Goal: Information Seeking & Learning: Learn about a topic

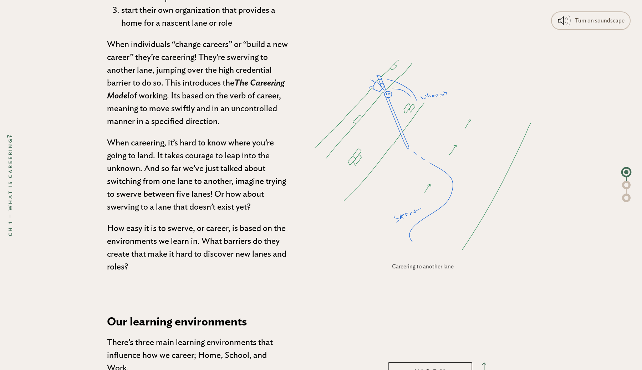
scroll to position [1061, 0]
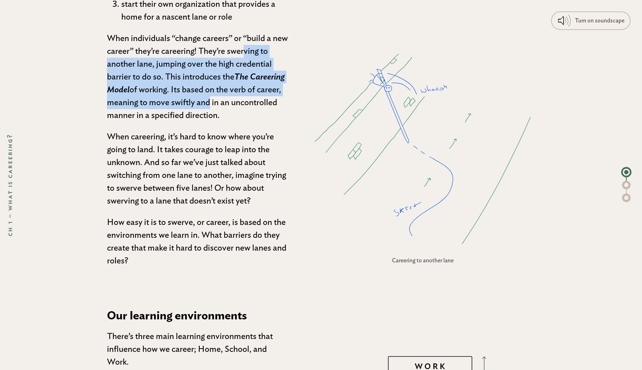
drag, startPoint x: 210, startPoint y: 52, endPoint x: 207, endPoint y: 101, distance: 48.2
click at [207, 101] on p "When individuals “change careers” or “build a new career” they’re careering! Th…" at bounding box center [197, 77] width 181 height 90
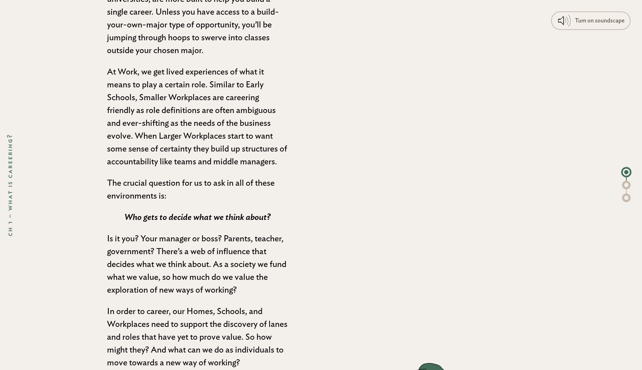
scroll to position [1560, 0]
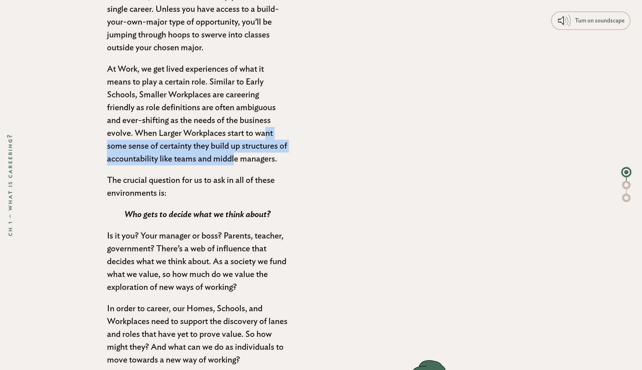
drag, startPoint x: 163, startPoint y: 130, endPoint x: 173, endPoint y: 156, distance: 27.4
click at [173, 156] on p "At Work, we get lived experiences of what it means to play a certain role. Simi…" at bounding box center [197, 114] width 181 height 103
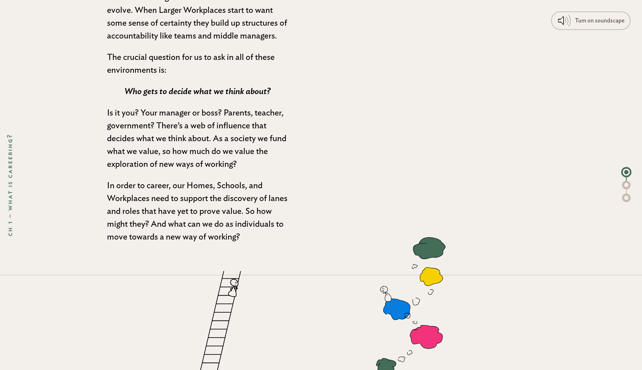
scroll to position [1683, 0]
drag, startPoint x: 213, startPoint y: 133, endPoint x: 203, endPoint y: 162, distance: 31.0
click at [203, 162] on p "Is it you? Your manager or boss? Parents, teacher, government? There’s a web of…" at bounding box center [197, 138] width 181 height 64
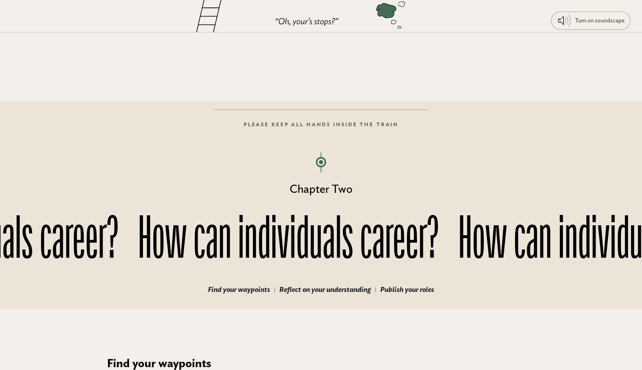
scroll to position [2182, 0]
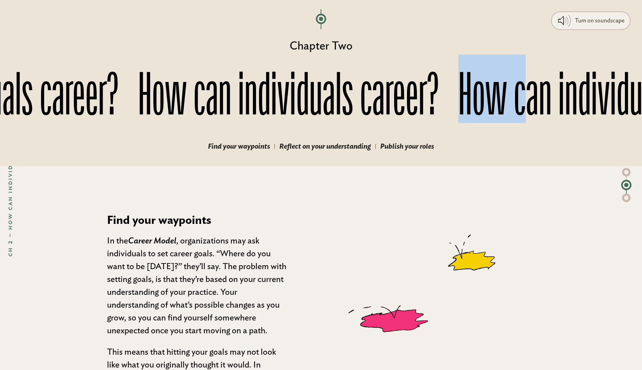
drag, startPoint x: 245, startPoint y: 125, endPoint x: 258, endPoint y: 124, distance: 12.5
click at [448, 123] on h7 "How can individuals career?" at bounding box center [608, 89] width 320 height 68
click at [445, 123] on h7 "How can individuals career?" at bounding box center [605, 89] width 320 height 68
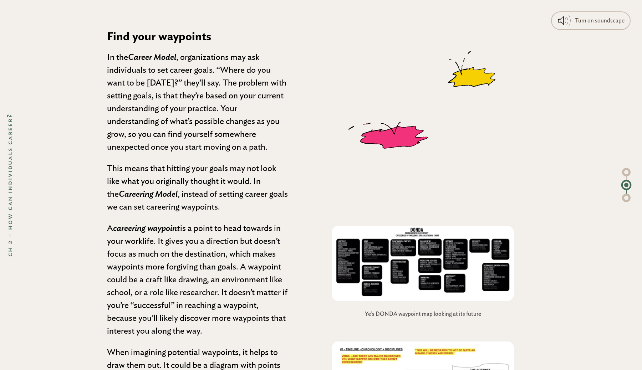
scroll to position [2368, 0]
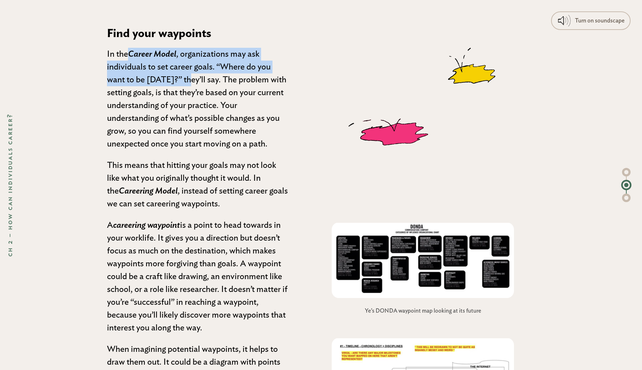
drag, startPoint x: 132, startPoint y: 67, endPoint x: 182, endPoint y: 95, distance: 57.2
click at [182, 95] on p "In the Career Model , organizations may ask individuals to set career goals. “W…" at bounding box center [197, 99] width 181 height 103
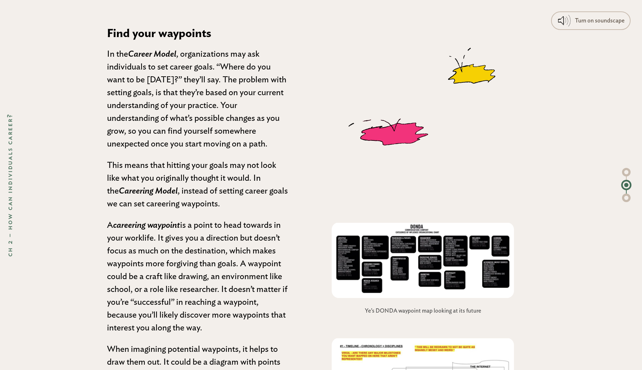
click at [164, 98] on p "In the Career Model , organizations may ask individuals to set career goals. “W…" at bounding box center [197, 99] width 181 height 103
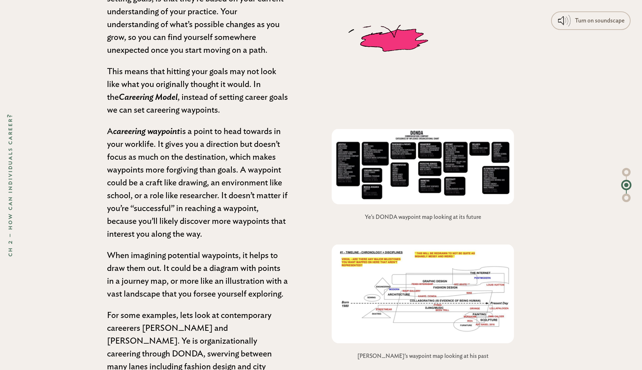
scroll to position [2469, 0]
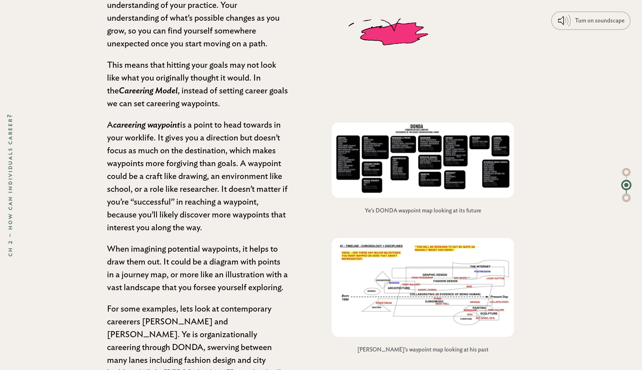
click at [141, 129] on span "careering waypoint" at bounding box center [146, 125] width 67 height 9
drag, startPoint x: 141, startPoint y: 142, endPoint x: 163, endPoint y: 142, distance: 22.1
click at [163, 129] on span "careering waypoint" at bounding box center [146, 125] width 67 height 9
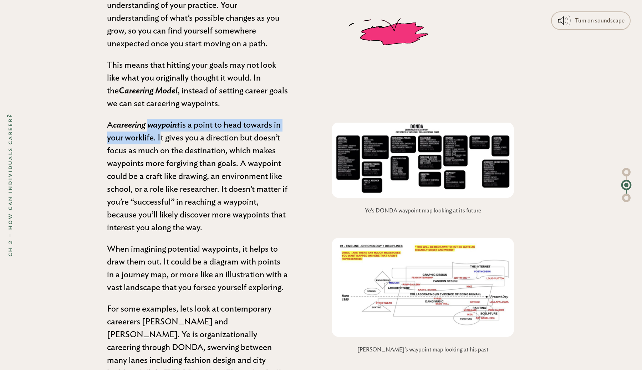
drag, startPoint x: 163, startPoint y: 142, endPoint x: 155, endPoint y: 155, distance: 15.5
click at [155, 155] on p "A careering waypoint is a point to head towards in your worklife. It gives you …" at bounding box center [197, 177] width 181 height 116
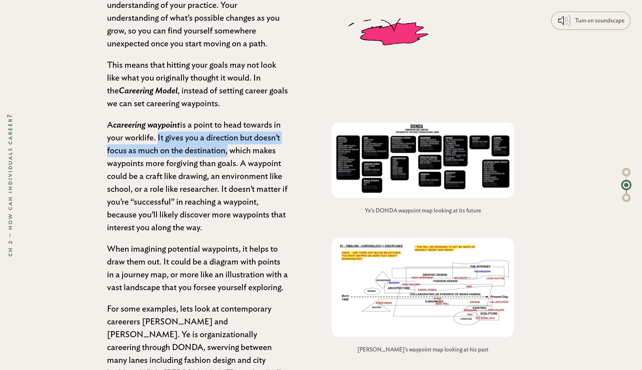
drag, startPoint x: 155, startPoint y: 155, endPoint x: 189, endPoint y: 162, distance: 34.6
click at [189, 162] on p "A careering waypoint is a point to head towards in your worklife. It gives you …" at bounding box center [197, 177] width 181 height 116
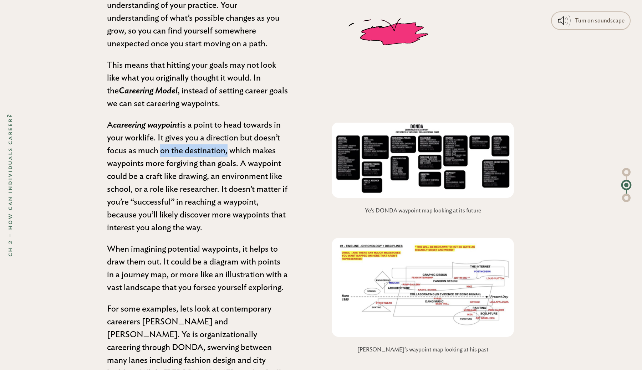
drag, startPoint x: 189, startPoint y: 162, endPoint x: 157, endPoint y: 163, distance: 31.8
click at [157, 163] on p "A careering waypoint is a point to head towards in your worklife. It gives you …" at bounding box center [197, 177] width 181 height 116
drag, startPoint x: 157, startPoint y: 163, endPoint x: 193, endPoint y: 166, distance: 35.8
click at [193, 166] on p "A careering waypoint is a point to head towards in your worklife. It gives you …" at bounding box center [197, 177] width 181 height 116
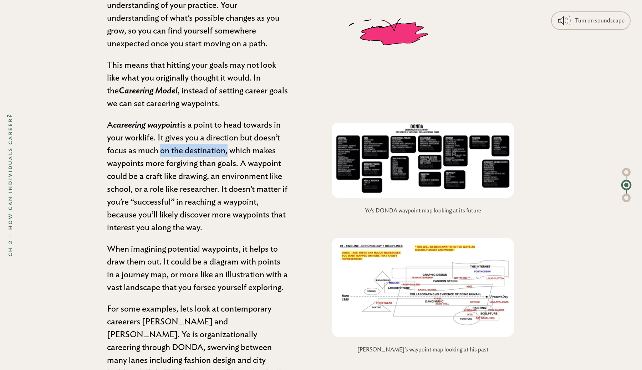
click at [193, 166] on p "A careering waypoint is a point to head towards in your worklife. It gives you …" at bounding box center [197, 177] width 181 height 116
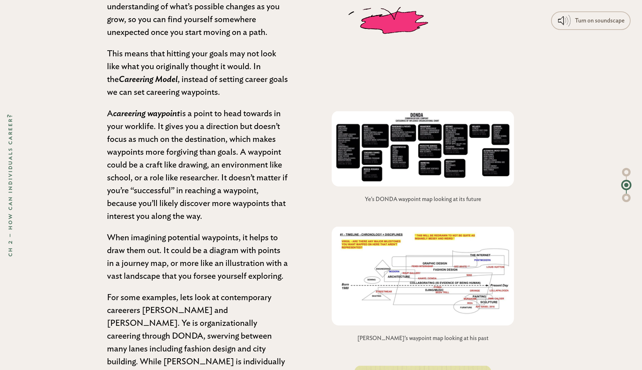
click at [193, 166] on p "A careering waypoint is a point to head towards in your worklife. It gives you …" at bounding box center [197, 165] width 181 height 116
drag, startPoint x: 193, startPoint y: 166, endPoint x: 232, endPoint y: 166, distance: 38.5
click at [232, 166] on p "A careering waypoint is a point to head towards in your worklife. It gives you …" at bounding box center [197, 165] width 181 height 116
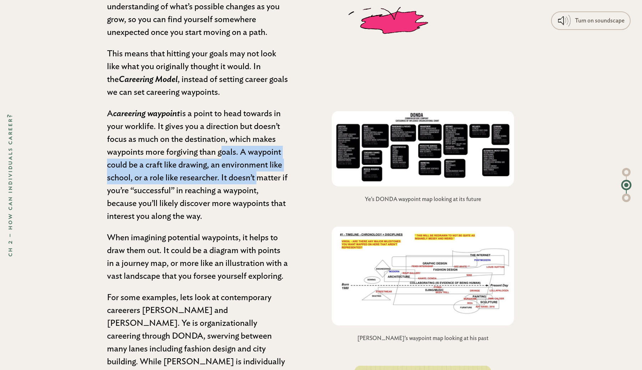
drag, startPoint x: 232, startPoint y: 166, endPoint x: 232, endPoint y: 190, distance: 24.3
click at [232, 190] on p "A careering waypoint is a point to head towards in your worklife. It gives you …" at bounding box center [197, 165] width 181 height 116
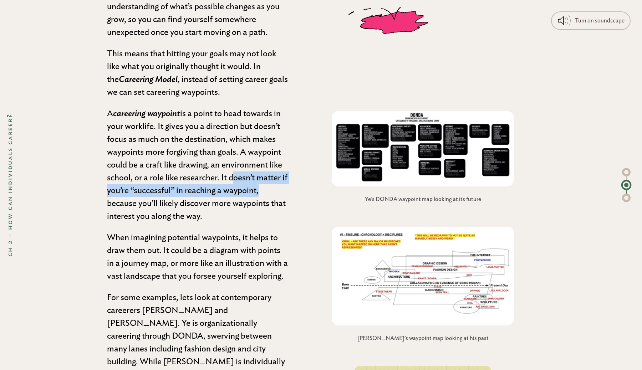
drag, startPoint x: 232, startPoint y: 190, endPoint x: 238, endPoint y: 202, distance: 13.2
click at [238, 202] on p "A careering waypoint is a point to head towards in your worklife. It gives you …" at bounding box center [197, 165] width 181 height 116
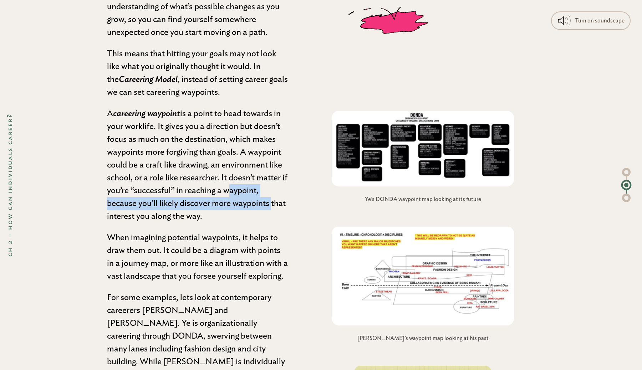
drag, startPoint x: 238, startPoint y: 202, endPoint x: 243, endPoint y: 219, distance: 18.2
click at [243, 219] on p "A careering waypoint is a point to head towards in your worklife. It gives you …" at bounding box center [197, 165] width 181 height 116
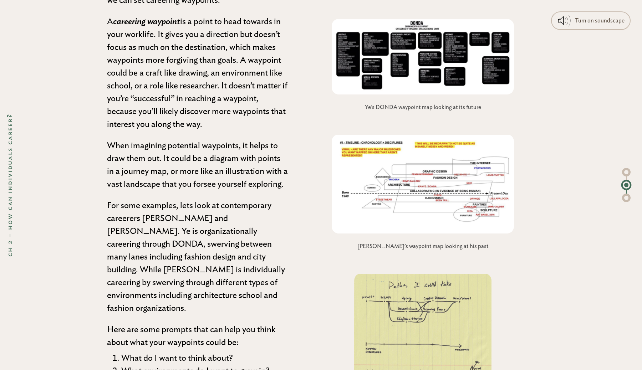
scroll to position [2575, 0]
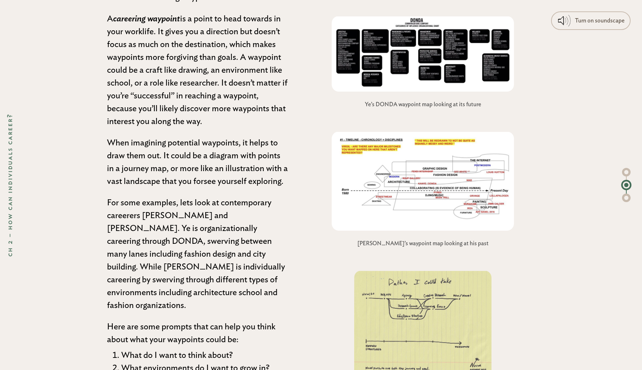
click at [177, 168] on p "When imagining potential waypoints, it helps to draw them out. It could be a di…" at bounding box center [197, 162] width 181 height 51
drag, startPoint x: 177, startPoint y: 168, endPoint x: 230, endPoint y: 194, distance: 59.7
click at [230, 188] on p "When imagining potential waypoints, it helps to draw them out. It could be a di…" at bounding box center [197, 162] width 181 height 51
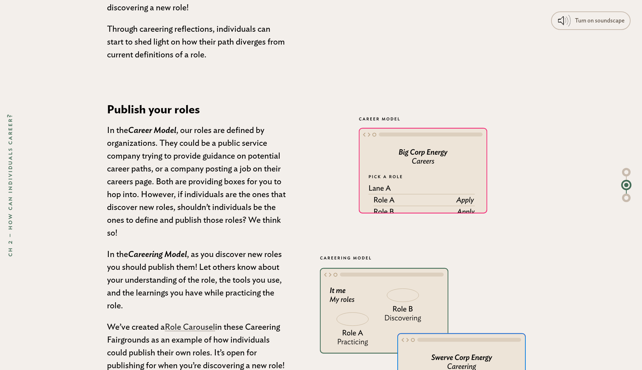
scroll to position [3252, 0]
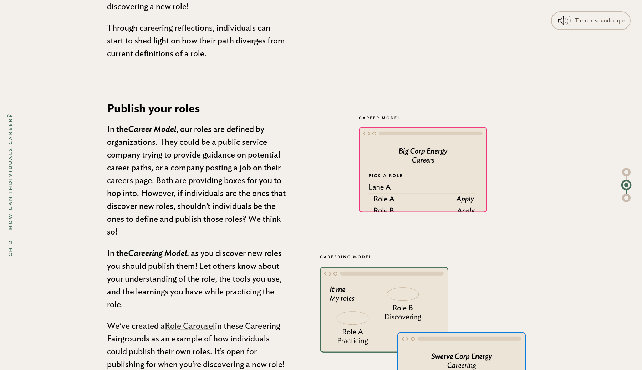
click at [191, 116] on h3 "Publish your roles" at bounding box center [197, 108] width 181 height 17
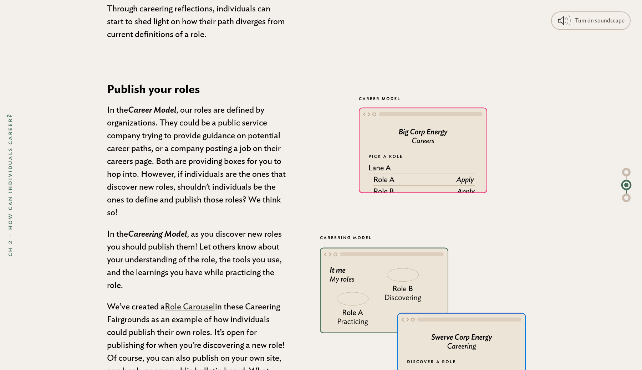
scroll to position [3276, 0]
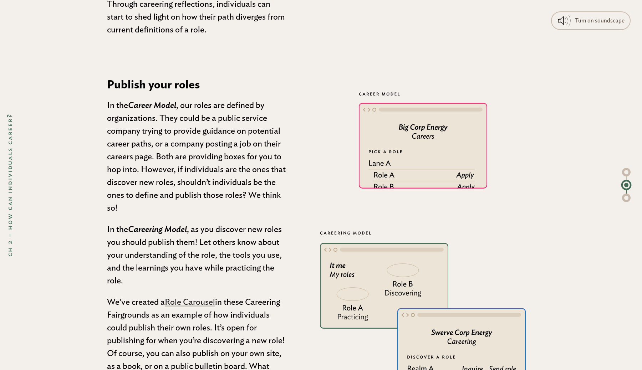
click at [247, 172] on p "In the Career Model , our roles are defined by organizations. They could be a p…" at bounding box center [197, 157] width 181 height 116
click at [245, 175] on p "In the Career Model , our roles are defined by organizations. They could be a p…" at bounding box center [197, 157] width 181 height 116
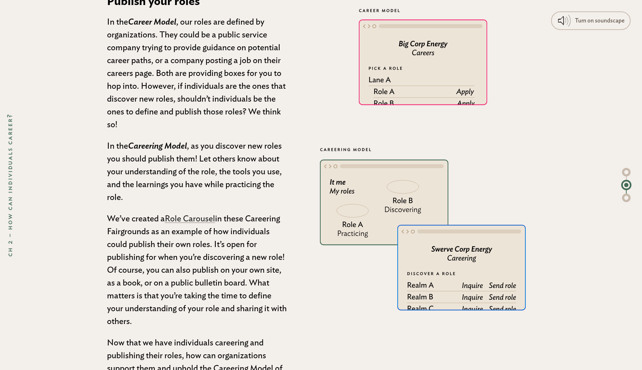
scroll to position [3387, 0]
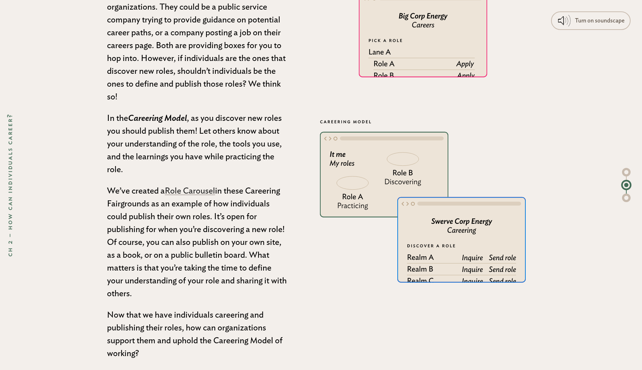
click at [203, 131] on p "In the Careering Model , as you discover new roles you should publish them! Let…" at bounding box center [197, 144] width 181 height 64
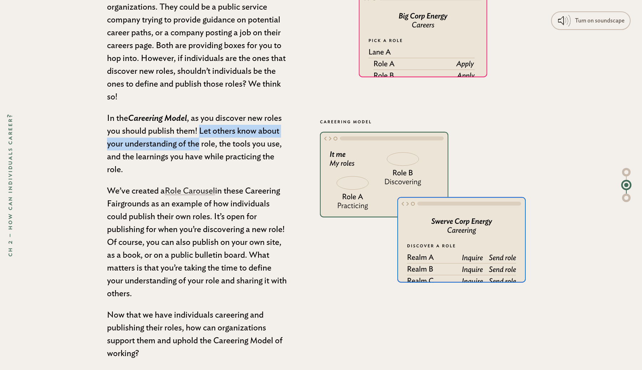
drag, startPoint x: 203, startPoint y: 131, endPoint x: 195, endPoint y: 149, distance: 19.7
click at [195, 149] on p "In the Careering Model , as you discover new roles you should publish them! Let…" at bounding box center [197, 144] width 181 height 64
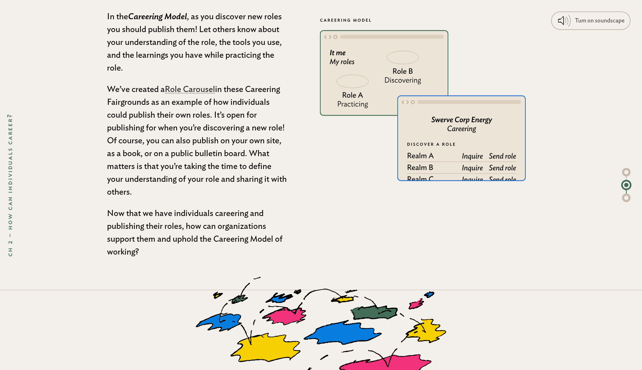
scroll to position [3489, 0]
click at [196, 92] on link "Role Carousel" at bounding box center [190, 89] width 50 height 9
click at [239, 101] on p "We’ve created a Role Carousel in these Careering Fairgrounds as an example of h…" at bounding box center [197, 141] width 181 height 116
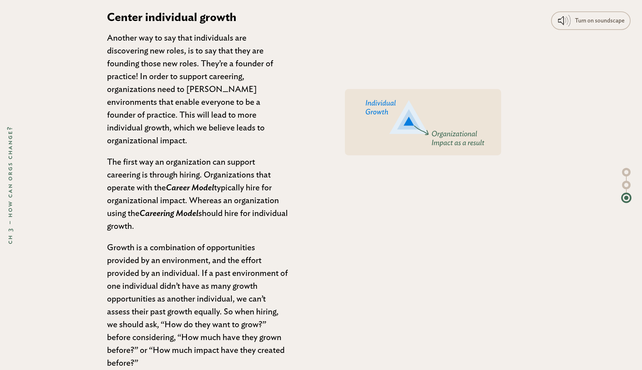
scroll to position [4246, 0]
click at [159, 52] on p "Another way to say that individuals are discovering new roles, is to say that t…" at bounding box center [197, 89] width 181 height 116
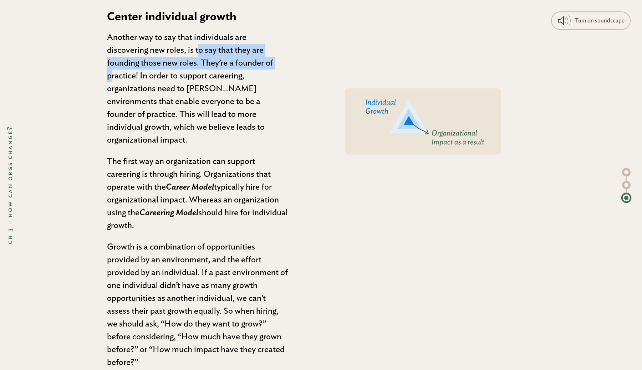
drag, startPoint x: 159, startPoint y: 52, endPoint x: 206, endPoint y: 64, distance: 48.8
click at [206, 64] on p "Another way to say that individuals are discovering new roles, is to say that t…" at bounding box center [197, 89] width 181 height 116
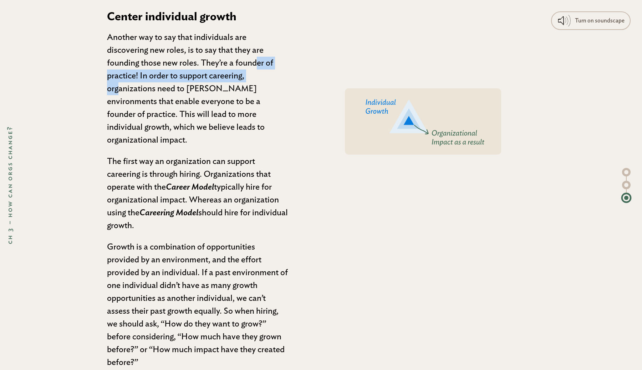
drag, startPoint x: 206, startPoint y: 64, endPoint x: 206, endPoint y: 73, distance: 9.6
click at [206, 73] on p "Another way to say that individuals are discovering new roles, is to say that t…" at bounding box center [197, 89] width 181 height 116
click at [188, 64] on p "Another way to say that individuals are discovering new roles, is to say that t…" at bounding box center [197, 89] width 181 height 116
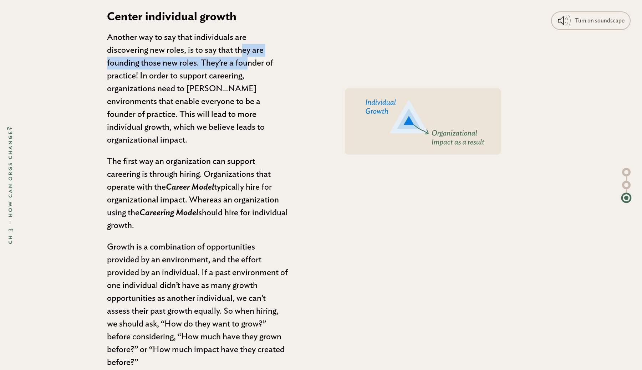
drag, startPoint x: 188, startPoint y: 64, endPoint x: 193, endPoint y: 56, distance: 9.2
click at [193, 56] on p "Another way to say that individuals are discovering new roles, is to say that t…" at bounding box center [197, 89] width 181 height 116
click at [161, 78] on p "Another way to say that individuals are discovering new roles, is to say that t…" at bounding box center [197, 89] width 181 height 116
click at [164, 80] on p "Another way to say that individuals are discovering new roles, is to say that t…" at bounding box center [197, 89] width 181 height 116
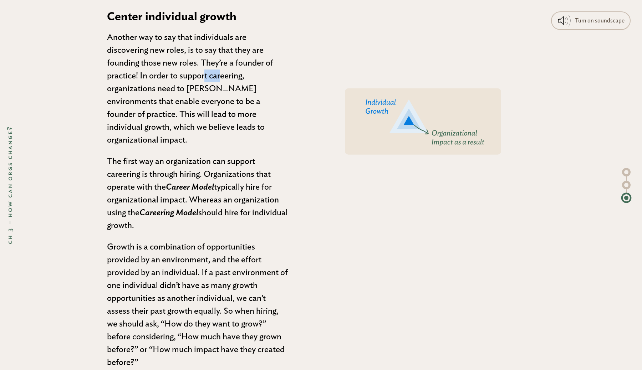
click at [164, 80] on p "Another way to say that individuals are discovering new roles, is to say that t…" at bounding box center [197, 89] width 181 height 116
click at [134, 112] on p "Another way to say that individuals are discovering new roles, is to say that t…" at bounding box center [197, 89] width 181 height 116
drag, startPoint x: 134, startPoint y: 112, endPoint x: 205, endPoint y: 112, distance: 70.6
click at [205, 112] on p "Another way to say that individuals are discovering new roles, is to say that t…" at bounding box center [197, 89] width 181 height 116
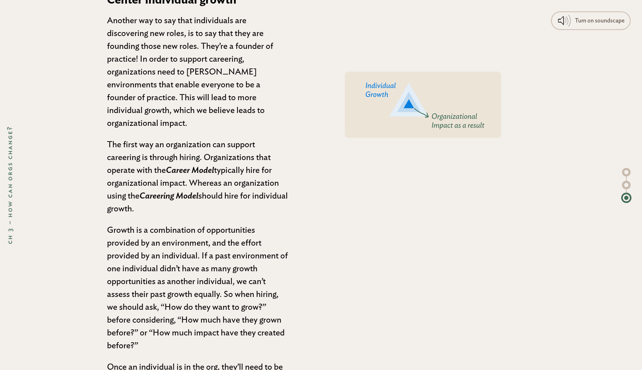
scroll to position [4265, 0]
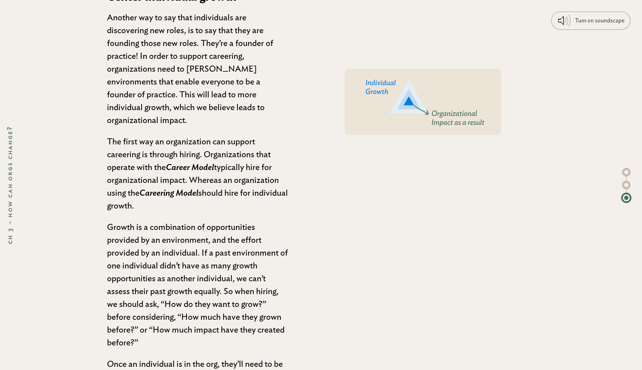
click at [205, 112] on p "Another way to say that individuals are discovering new roles, is to say that t…" at bounding box center [197, 69] width 181 height 116
drag, startPoint x: 205, startPoint y: 112, endPoint x: 223, endPoint y: 112, distance: 17.8
click at [223, 112] on p "Another way to say that individuals are discovering new roles, is to say that t…" at bounding box center [197, 69] width 181 height 116
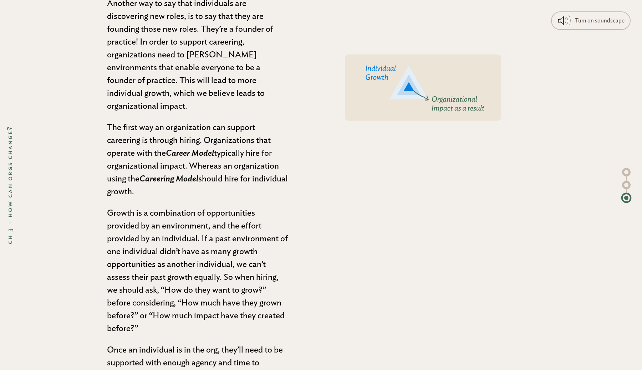
scroll to position [4280, 0]
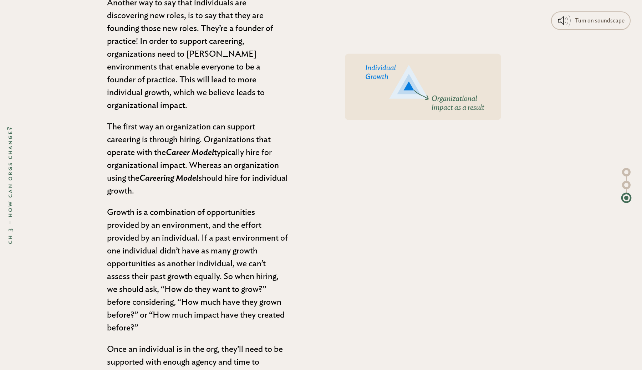
click at [149, 132] on p "The first way an organization can support careering is through hiring. Organiza…" at bounding box center [197, 159] width 181 height 77
click at [147, 140] on p "The first way an organization can support careering is through hiring. Organiza…" at bounding box center [197, 159] width 181 height 77
drag, startPoint x: 147, startPoint y: 140, endPoint x: 246, endPoint y: 140, distance: 99.5
click at [246, 140] on p "The first way an organization can support careering is through hiring. Organiza…" at bounding box center [197, 159] width 181 height 77
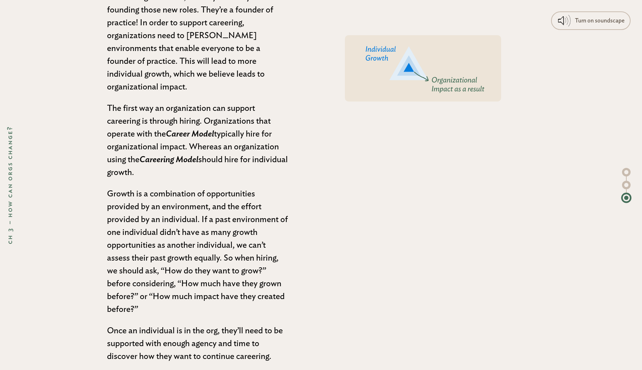
scroll to position [4300, 0]
click at [238, 148] on p "The first way an organization can support careering is through hiring. Organiza…" at bounding box center [197, 139] width 181 height 77
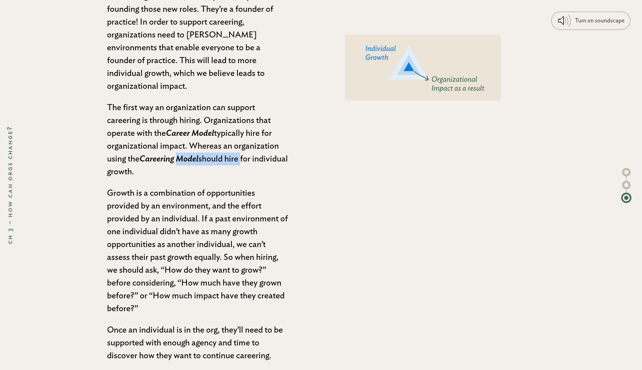
drag, startPoint x: 238, startPoint y: 148, endPoint x: 193, endPoint y: 148, distance: 45.0
click at [193, 148] on p "The first way an organization can support careering is through hiring. Organiza…" at bounding box center [197, 139] width 181 height 77
click at [193, 155] on span "Careering Model" at bounding box center [168, 159] width 59 height 9
drag, startPoint x: 193, startPoint y: 148, endPoint x: 146, endPoint y: 148, distance: 46.7
click at [145, 155] on span "Careering Model" at bounding box center [168, 159] width 59 height 9
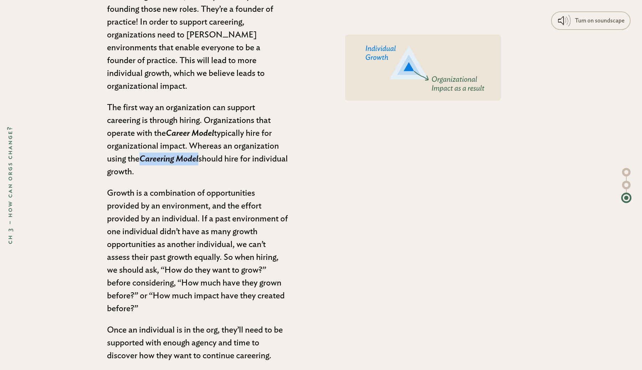
click at [147, 155] on span "Careering Model" at bounding box center [168, 159] width 59 height 9
drag, startPoint x: 147, startPoint y: 148, endPoint x: 156, endPoint y: 158, distance: 13.6
click at [156, 158] on p "The first way an organization can support careering is through hiring. Organiza…" at bounding box center [197, 139] width 181 height 77
drag, startPoint x: 179, startPoint y: 162, endPoint x: 119, endPoint y: 148, distance: 61.5
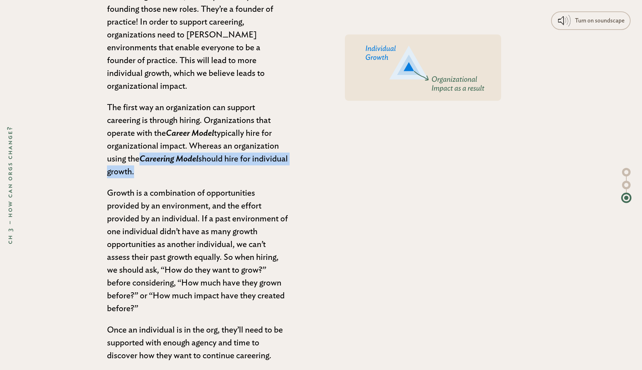
click at [119, 148] on p "The first way an organization can support careering is through hiring. Organiza…" at bounding box center [197, 139] width 181 height 77
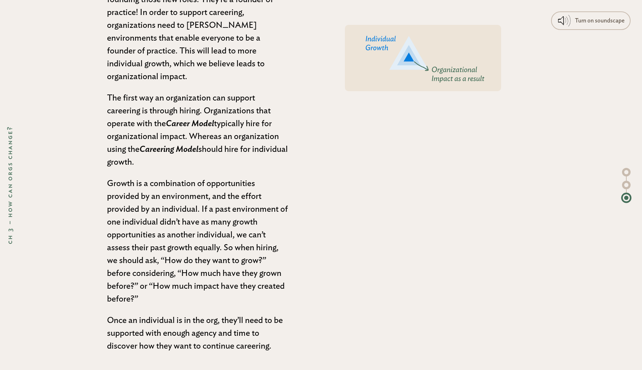
scroll to position [4315, 0]
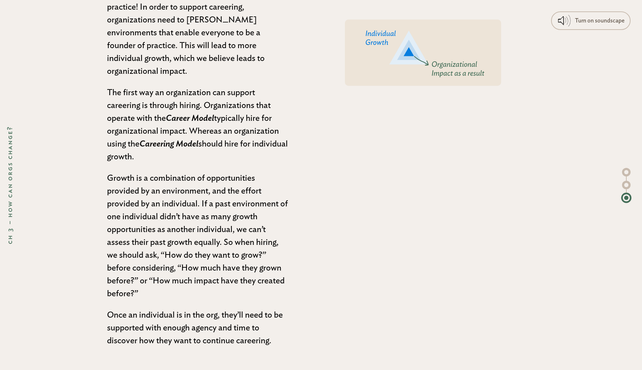
drag, startPoint x: 176, startPoint y: 146, endPoint x: 126, endPoint y: 136, distance: 50.2
click at [126, 136] on p "The first way an organization can support careering is through hiring. Organiza…" at bounding box center [197, 124] width 181 height 77
click at [135, 140] on p "The first way an organization can support careering is through hiring. Organiza…" at bounding box center [197, 124] width 181 height 77
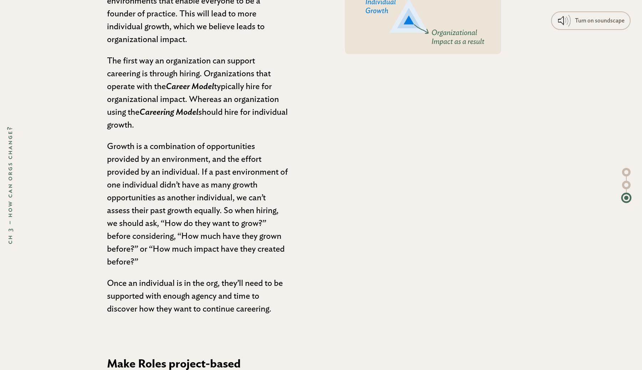
scroll to position [4353, 0]
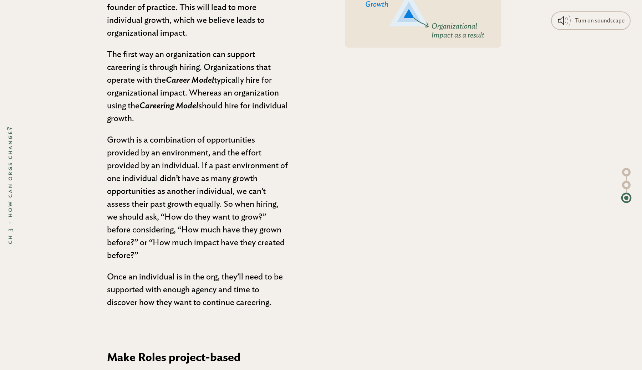
click at [195, 204] on p "Growth is a combination of opportunities provided by an environment, and the ef…" at bounding box center [197, 198] width 181 height 128
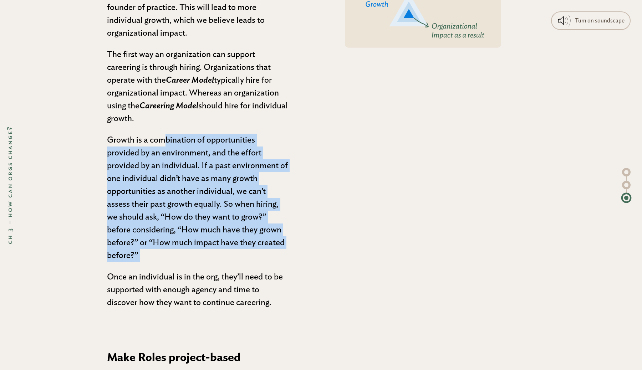
click at [195, 204] on p "Growth is a combination of opportunities provided by an environment, and the ef…" at bounding box center [197, 198] width 181 height 128
click at [199, 231] on p "Growth is a combination of opportunities provided by an environment, and the ef…" at bounding box center [197, 198] width 181 height 128
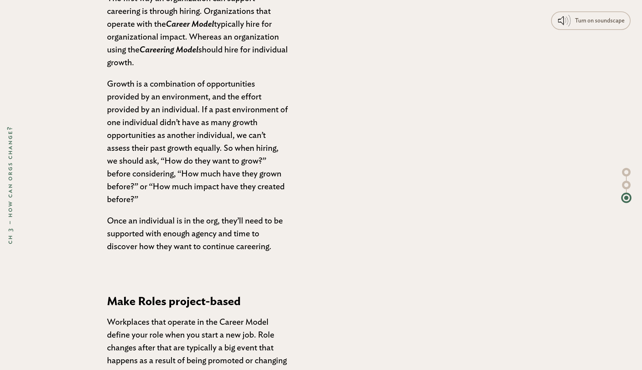
scroll to position [4412, 0]
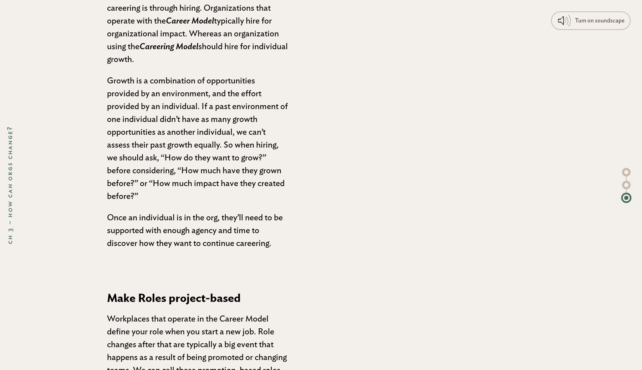
click at [223, 212] on p "Once an individual is in the org, they’ll need to be supported with enough agen…" at bounding box center [197, 231] width 181 height 39
drag, startPoint x: 223, startPoint y: 207, endPoint x: 221, endPoint y: 227, distance: 19.8
click at [221, 227] on p "Once an individual is in the org, they’ll need to be supported with enough agen…" at bounding box center [197, 231] width 181 height 39
click at [165, 212] on p "Once an individual is in the org, they’ll need to be supported with enough agen…" at bounding box center [197, 231] width 181 height 39
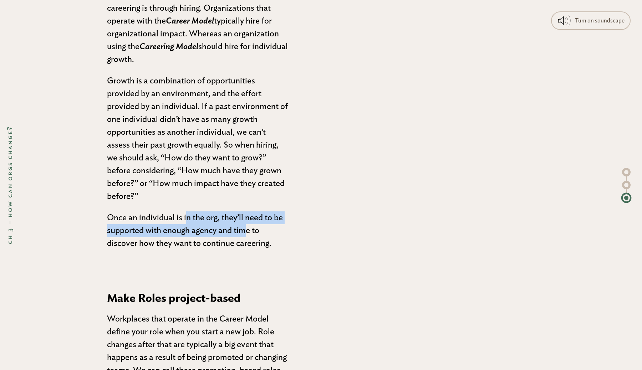
drag, startPoint x: 165, startPoint y: 205, endPoint x: 168, endPoint y: 223, distance: 18.1
click at [168, 223] on p "Once an individual is in the org, they’ll need to be supported with enough agen…" at bounding box center [197, 231] width 181 height 39
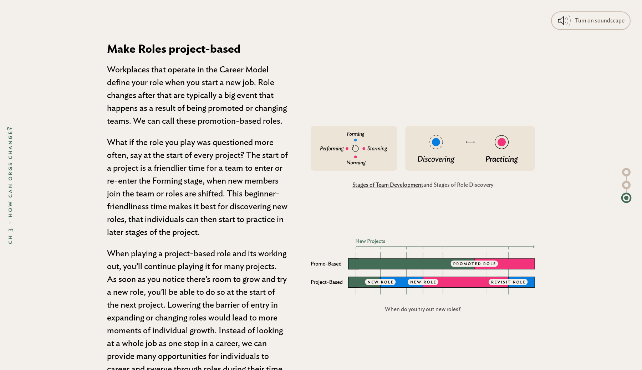
scroll to position [4662, 0]
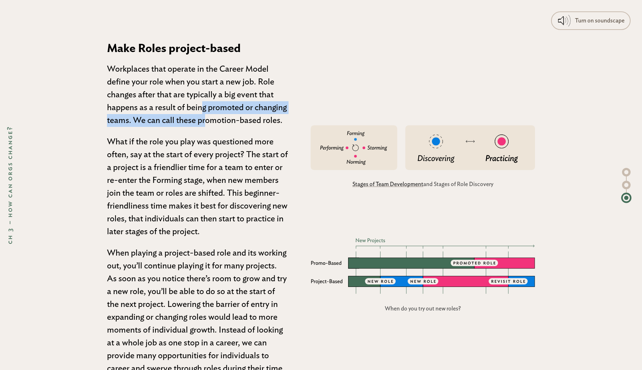
drag, startPoint x: 151, startPoint y: 94, endPoint x: 155, endPoint y: 107, distance: 13.7
click at [155, 107] on p "Workplaces that operate in the Career Model define your role when you start a n…" at bounding box center [197, 95] width 181 height 64
drag, startPoint x: 155, startPoint y: 107, endPoint x: 239, endPoint y: 105, distance: 83.9
click at [239, 105] on p "Workplaces that operate in the Career Model define your role when you start a n…" at bounding box center [197, 95] width 181 height 64
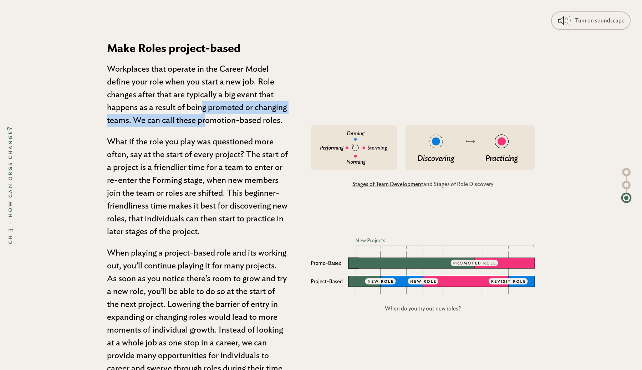
click at [239, 105] on p "Workplaces that operate in the Career Model define your role when you start a n…" at bounding box center [197, 95] width 181 height 64
drag, startPoint x: 239, startPoint y: 105, endPoint x: 225, endPoint y: 105, distance: 13.6
click at [225, 105] on p "Workplaces that operate in the Career Model define your role when you start a n…" at bounding box center [197, 95] width 181 height 64
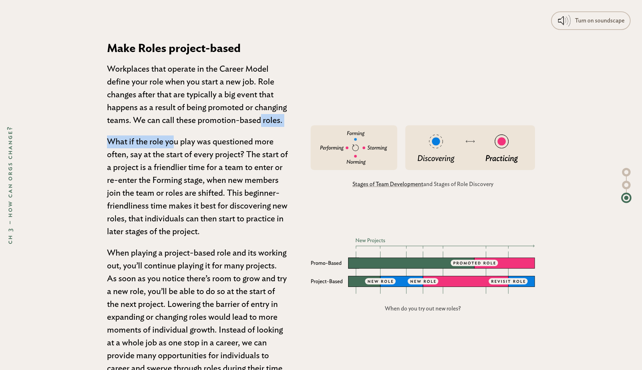
drag, startPoint x: 225, startPoint y: 105, endPoint x: 274, endPoint y: 117, distance: 50.6
click at [165, 108] on p "Workplaces that operate in the Career Model define your role when you start a n…" at bounding box center [197, 95] width 181 height 64
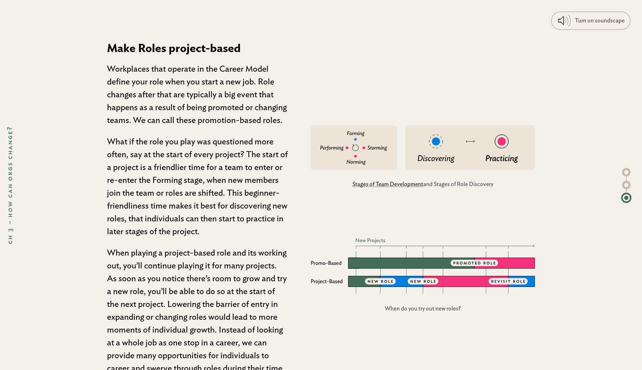
click at [204, 106] on p "Workplaces that operate in the Career Model define your role when you start a n…" at bounding box center [197, 95] width 181 height 64
click at [165, 40] on h3 "Make Roles project-based" at bounding box center [197, 48] width 181 height 17
click at [169, 63] on p "Workplaces that operate in the Career Model define your role when you start a n…" at bounding box center [197, 95] width 181 height 64
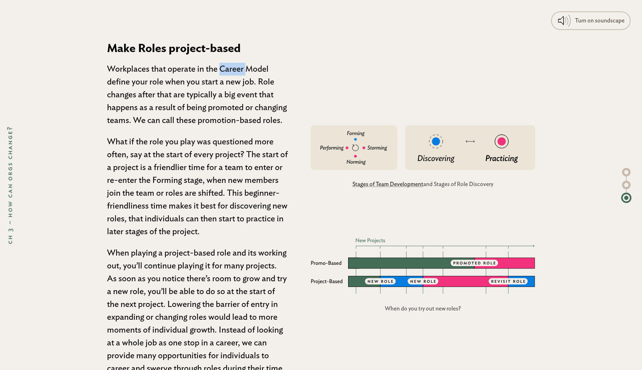
click at [169, 63] on p "Workplaces that operate in the Career Model define your role when you start a n…" at bounding box center [197, 95] width 181 height 64
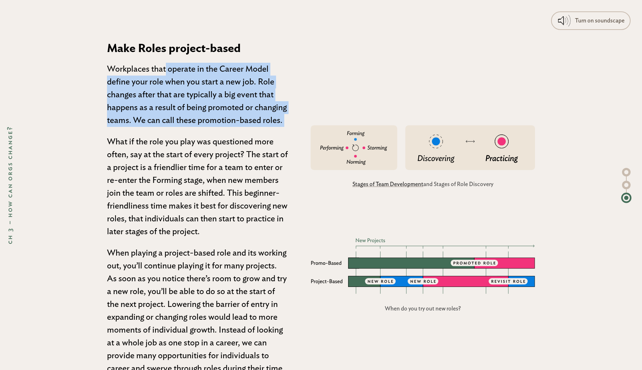
drag, startPoint x: 169, startPoint y: 57, endPoint x: 169, endPoint y: 93, distance: 35.7
click at [169, 93] on p "Workplaces that operate in the Career Model define your role when you start a n…" at bounding box center [197, 95] width 181 height 64
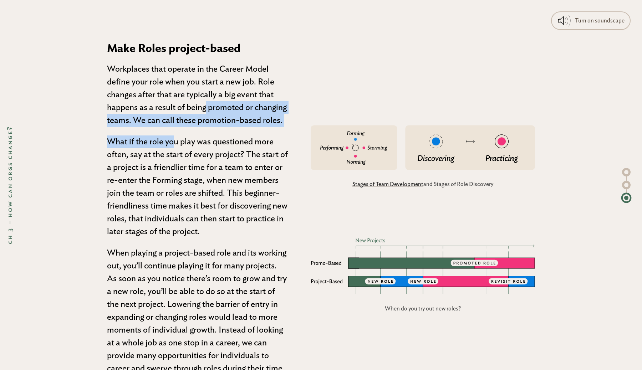
drag, startPoint x: 169, startPoint y: 93, endPoint x: 169, endPoint y: 116, distance: 22.5
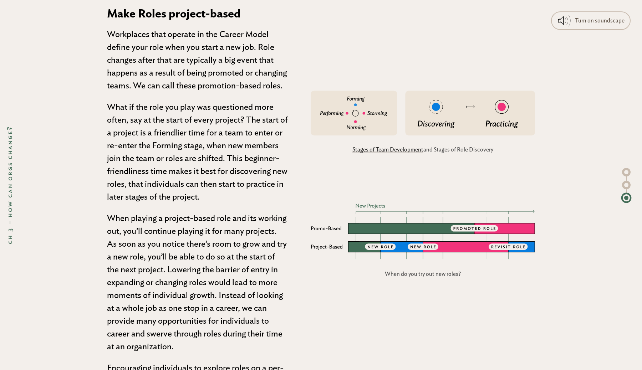
scroll to position [4698, 0]
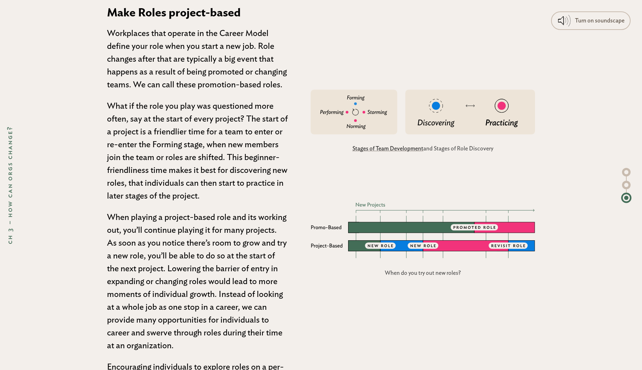
click at [139, 108] on p "What if the role you play was questioned more often, say at the start of every …" at bounding box center [197, 151] width 181 height 103
drag, startPoint x: 139, startPoint y: 108, endPoint x: 213, endPoint y: 108, distance: 74.2
click at [213, 108] on p "What if the role you play was questioned more often, say at the start of every …" at bounding box center [197, 151] width 181 height 103
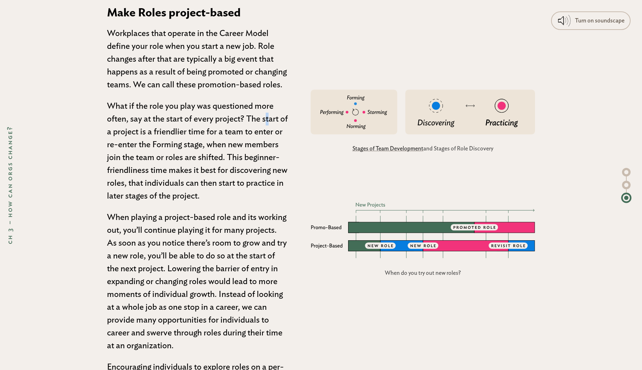
click at [213, 108] on p "What if the role you play was questioned more often, say at the start of every …" at bounding box center [197, 151] width 181 height 103
click at [157, 121] on p "What if the role you play was questioned more often, say at the start of every …" at bounding box center [197, 151] width 181 height 103
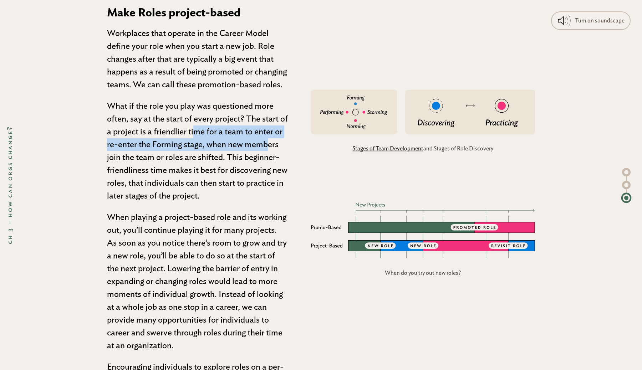
drag, startPoint x: 157, startPoint y: 121, endPoint x: 209, endPoint y: 133, distance: 53.1
click at [209, 133] on p "What if the role you play was questioned more often, say at the start of every …" at bounding box center [197, 151] width 181 height 103
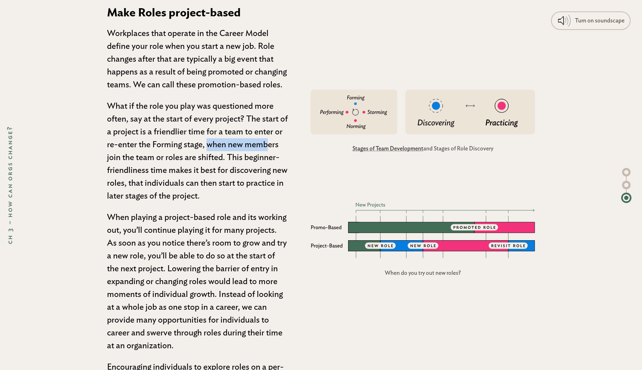
drag, startPoint x: 209, startPoint y: 133, endPoint x: 173, endPoint y: 133, distance: 36.0
click at [173, 133] on p "What if the role you play was questioned more often, say at the start of every …" at bounding box center [197, 151] width 181 height 103
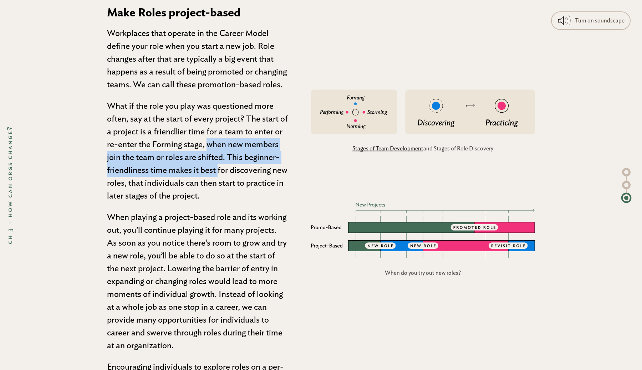
drag, startPoint x: 173, startPoint y: 133, endPoint x: 188, endPoint y: 159, distance: 30.2
click at [188, 159] on p "What if the role you play was questioned more often, say at the start of every …" at bounding box center [197, 151] width 181 height 103
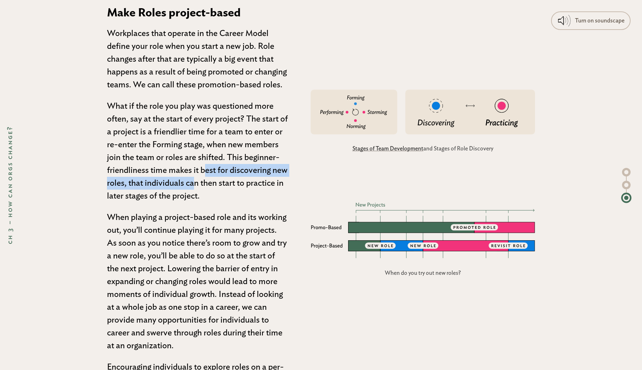
drag, startPoint x: 188, startPoint y: 159, endPoint x: 188, endPoint y: 164, distance: 5.4
click at [188, 164] on p "What if the role you play was questioned more often, say at the start of every …" at bounding box center [197, 151] width 181 height 103
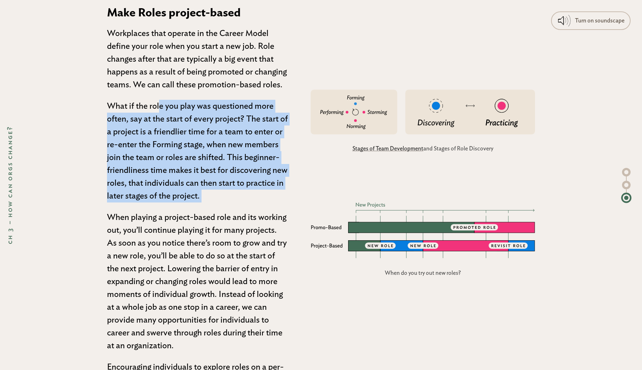
drag, startPoint x: 238, startPoint y: 86, endPoint x: 235, endPoint y: 194, distance: 107.8
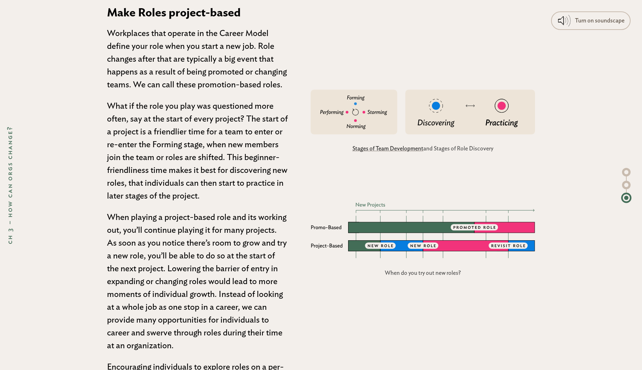
click at [239, 151] on p "What if the role you play was questioned more often, say at the start of every …" at bounding box center [197, 151] width 181 height 103
click at [228, 172] on p "What if the role you play was questioned more often, say at the start of every …" at bounding box center [197, 151] width 181 height 103
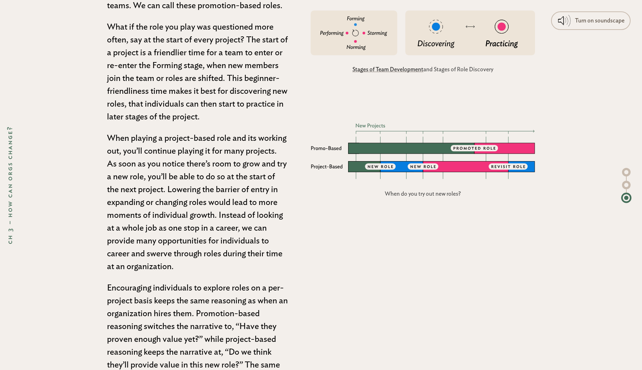
scroll to position [4778, 0]
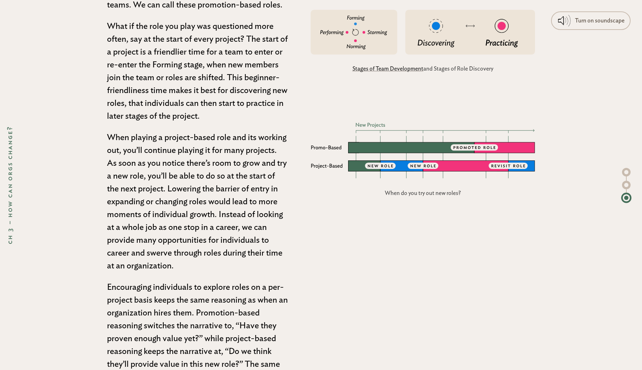
click at [154, 93] on p "What if the role you play was questioned more often, say at the start of every …" at bounding box center [197, 71] width 181 height 103
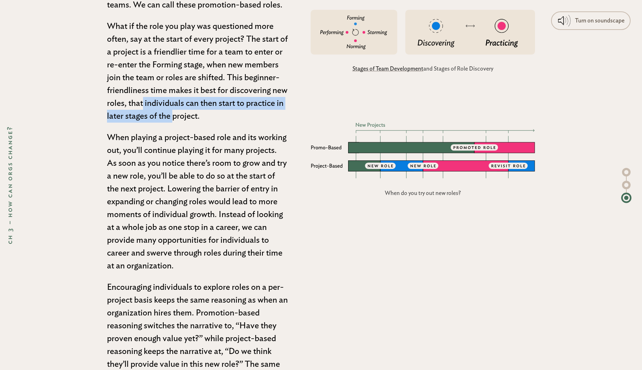
drag, startPoint x: 154, startPoint y: 93, endPoint x: 176, endPoint y: 103, distance: 23.8
click at [176, 103] on p "What if the role you play was questioned more often, say at the start of every …" at bounding box center [197, 71] width 181 height 103
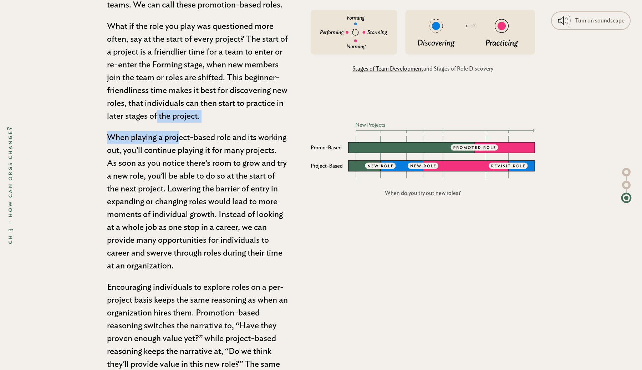
drag, startPoint x: 176, startPoint y: 103, endPoint x: 194, endPoint y: 113, distance: 20.5
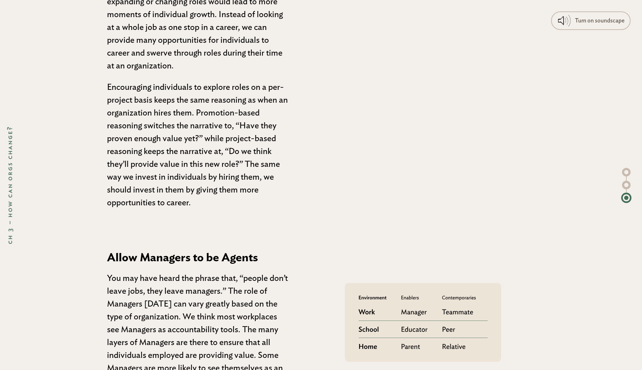
scroll to position [4986, 0]
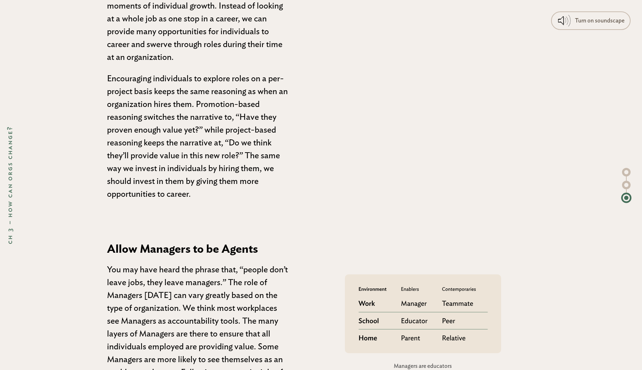
click at [212, 95] on p "Encouraging individuals to explore roles on a per-project basis keeps the same …" at bounding box center [197, 136] width 181 height 128
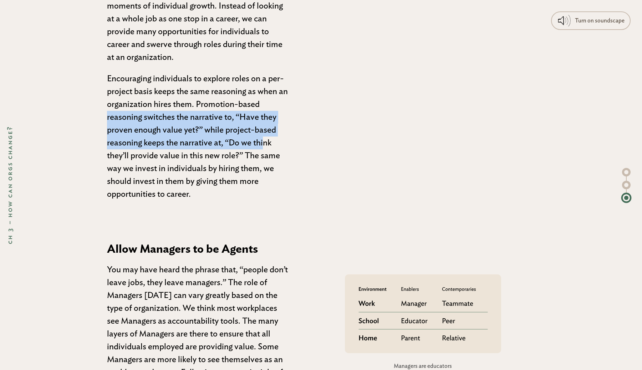
drag, startPoint x: 212, startPoint y: 95, endPoint x: 203, endPoint y: 136, distance: 42.4
click at [203, 136] on p "Encouraging individuals to explore roles on a per-project basis keeps the same …" at bounding box center [197, 136] width 181 height 128
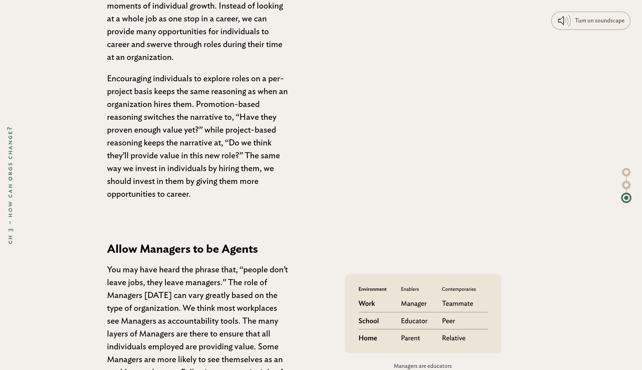
click at [195, 144] on p "Encouraging individuals to explore roles on a per-project basis keeps the same …" at bounding box center [197, 136] width 181 height 128
drag, startPoint x: 195, startPoint y: 144, endPoint x: 237, endPoint y: 144, distance: 41.7
click at [237, 144] on p "Encouraging individuals to explore roles on a per-project basis keeps the same …" at bounding box center [197, 136] width 181 height 128
click at [196, 183] on p "Encouraging individuals to explore roles on a per-project basis keeps the same …" at bounding box center [197, 136] width 181 height 128
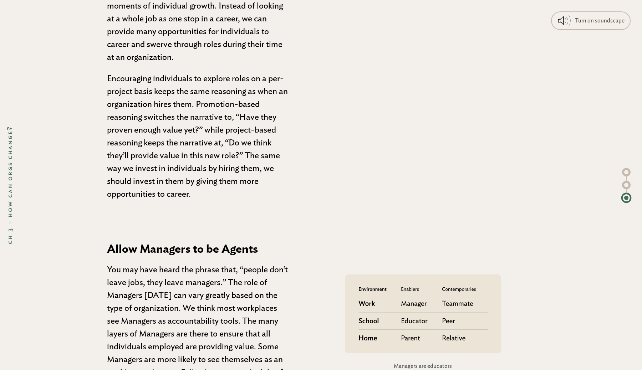
click at [196, 183] on p "Encouraging individuals to explore roles on a per-project basis keeps the same …" at bounding box center [197, 136] width 181 height 128
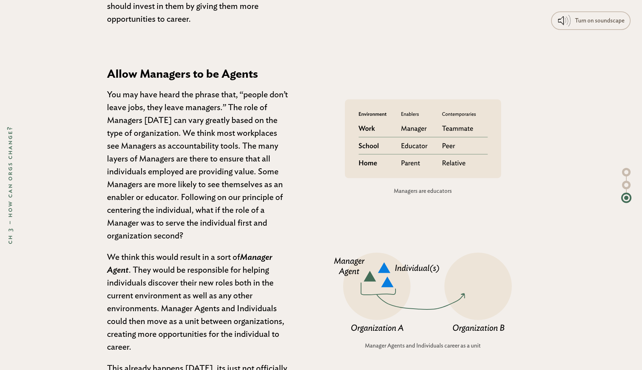
scroll to position [5162, 0]
click at [182, 94] on p "You may have heard the phrase that, “people don’t leave jobs, they leave manage…" at bounding box center [197, 165] width 181 height 154
drag, startPoint x: 182, startPoint y: 94, endPoint x: 213, endPoint y: 94, distance: 31.4
click at [213, 94] on p "You may have heard the phrase that, “people don’t leave jobs, they leave manage…" at bounding box center [197, 165] width 181 height 154
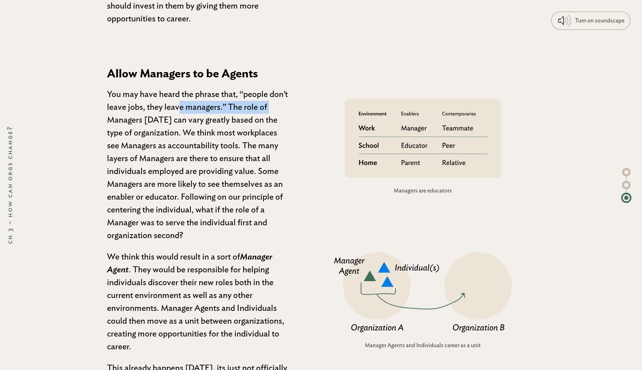
drag, startPoint x: 213, startPoint y: 94, endPoint x: 149, endPoint y: 94, distance: 64.2
click at [149, 94] on p "You may have heard the phrase that, “people don’t leave jobs, they leave manage…" at bounding box center [197, 165] width 181 height 154
drag, startPoint x: 149, startPoint y: 94, endPoint x: 173, endPoint y: 94, distance: 24.3
click at [173, 94] on p "You may have heard the phrase that, “people don’t leave jobs, they leave manage…" at bounding box center [197, 165] width 181 height 154
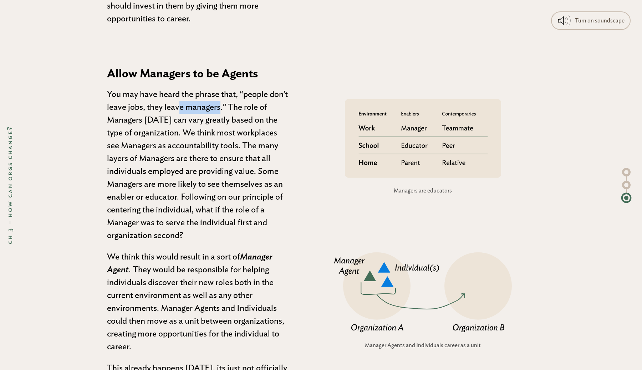
click at [173, 94] on p "You may have heard the phrase that, “people don’t leave jobs, they leave manage…" at bounding box center [197, 165] width 181 height 154
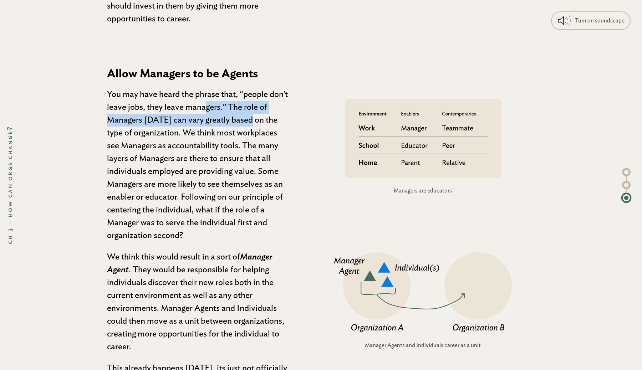
drag, startPoint x: 173, startPoint y: 94, endPoint x: 192, endPoint y: 105, distance: 22.0
click at [192, 105] on p "You may have heard the phrase that, “people don’t leave jobs, they leave manage…" at bounding box center [197, 165] width 181 height 154
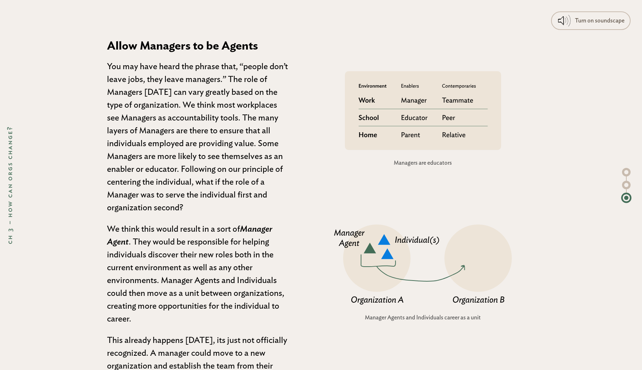
scroll to position [5200, 0]
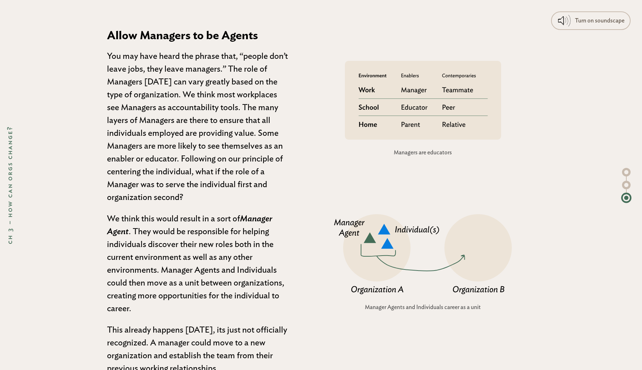
click at [179, 71] on p "You may have heard the phrase that, “people don’t leave jobs, they leave manage…" at bounding box center [197, 127] width 181 height 154
drag, startPoint x: 179, startPoint y: 71, endPoint x: 177, endPoint y: 87, distance: 16.6
click at [177, 87] on p "You may have heard the phrase that, “people don’t leave jobs, they leave manage…" at bounding box center [197, 127] width 181 height 154
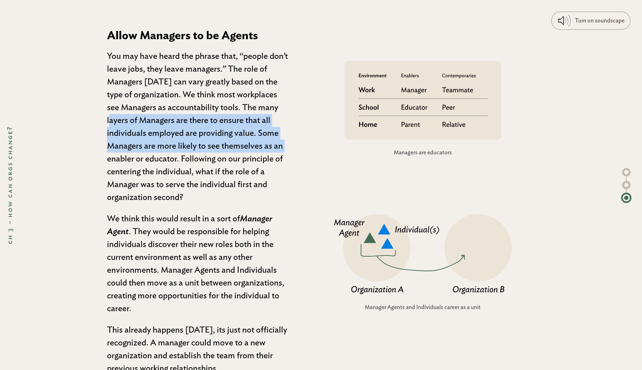
drag, startPoint x: 232, startPoint y: 96, endPoint x: 233, endPoint y: 130, distance: 34.3
click at [233, 130] on p "You may have heard the phrase that, “people don’t leave jobs, they leave manage…" at bounding box center [197, 127] width 181 height 154
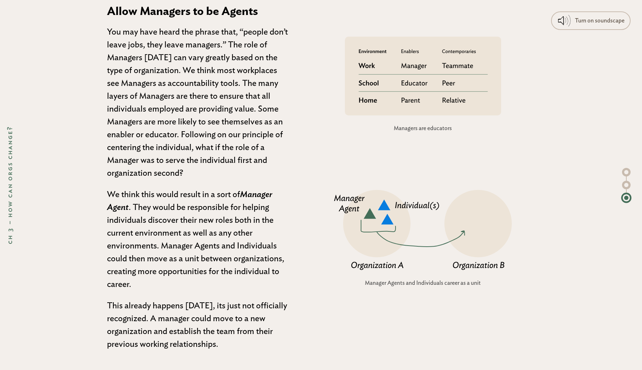
scroll to position [5225, 0]
drag, startPoint x: 220, startPoint y: 135, endPoint x: 235, endPoint y: 148, distance: 20.2
click at [235, 148] on p "You may have heard the phrase that, “people don’t leave jobs, they leave manage…" at bounding box center [197, 102] width 181 height 154
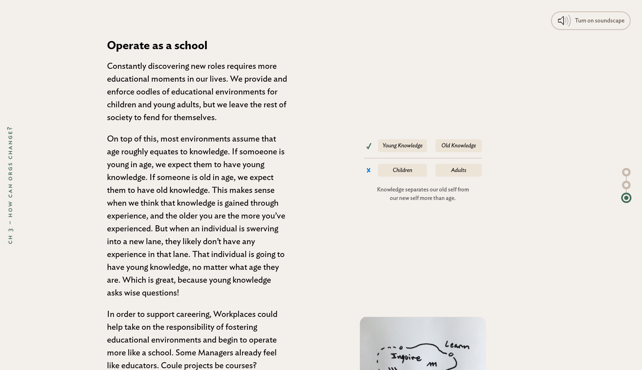
scroll to position [5583, 0]
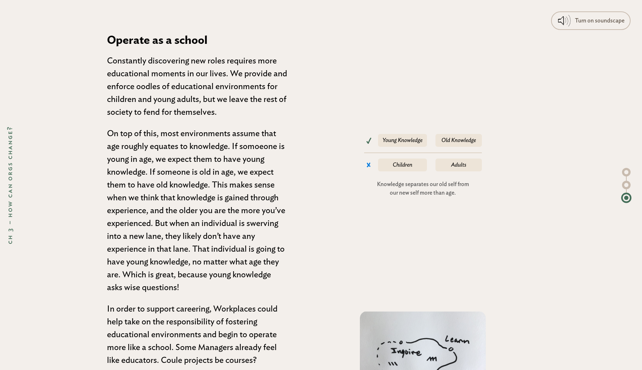
click at [189, 127] on p "On top of this, most environments assume that age roughly equates to knowledge.…" at bounding box center [197, 210] width 181 height 167
click at [156, 149] on p "On top of this, most environments assume that age roughly equates to knowledge.…" at bounding box center [197, 210] width 181 height 167
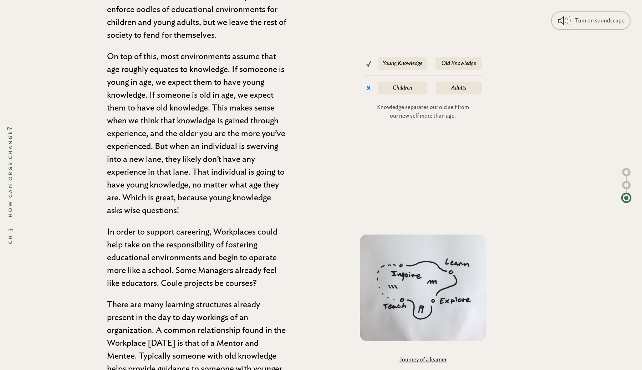
scroll to position [5661, 0]
click at [127, 109] on p "On top of this, most environments assume that age roughly equates to knowledge.…" at bounding box center [197, 133] width 181 height 167
drag, startPoint x: 127, startPoint y: 109, endPoint x: 195, endPoint y: 107, distance: 67.8
click at [195, 107] on p "On top of this, most environments assume that age roughly equates to knowledge.…" at bounding box center [197, 133] width 181 height 167
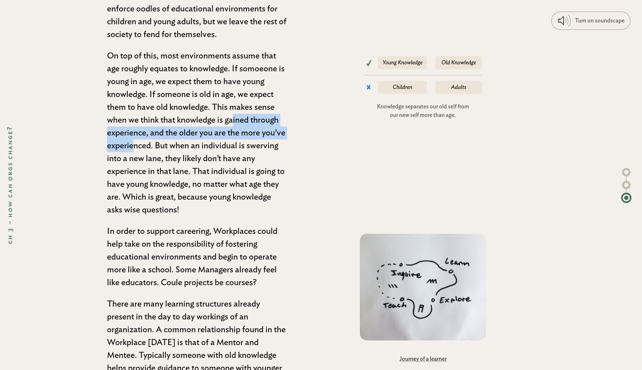
drag, startPoint x: 195, startPoint y: 107, endPoint x: 247, endPoint y: 117, distance: 53.3
click at [247, 117] on p "On top of this, most environments assume that age roughly equates to knowledge.…" at bounding box center [197, 133] width 181 height 167
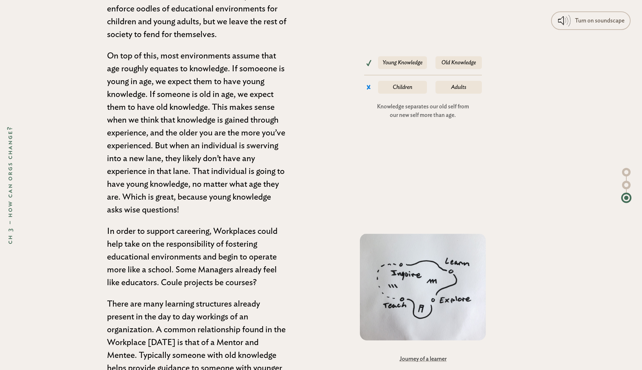
click at [172, 122] on p "On top of this, most environments assume that age roughly equates to knowledge.…" at bounding box center [197, 133] width 181 height 167
drag, startPoint x: 172, startPoint y: 122, endPoint x: 207, endPoint y: 122, distance: 35.0
click at [205, 122] on p "On top of this, most environments assume that age roughly equates to knowledge.…" at bounding box center [197, 133] width 181 height 167
click at [207, 122] on p "On top of this, most environments assume that age roughly equates to knowledge.…" at bounding box center [197, 133] width 181 height 167
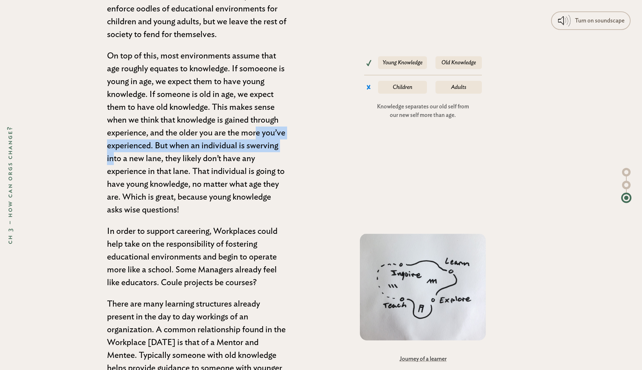
drag, startPoint x: 207, startPoint y: 122, endPoint x: 214, endPoint y: 130, distance: 10.4
click at [214, 130] on p "On top of this, most environments assume that age roughly equates to knowledge.…" at bounding box center [197, 133] width 181 height 167
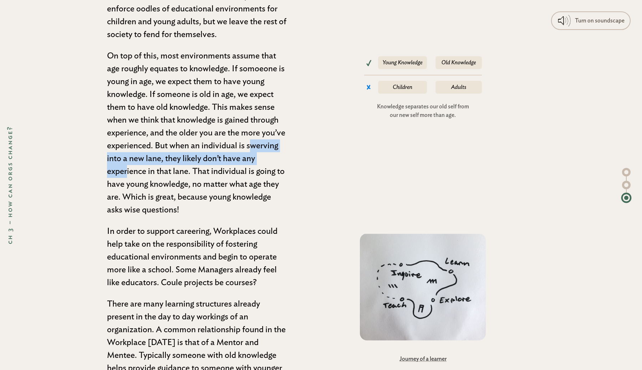
drag, startPoint x: 214, startPoint y: 130, endPoint x: 214, endPoint y: 146, distance: 15.7
click at [214, 146] on p "On top of this, most environments assume that age roughly equates to knowledge.…" at bounding box center [197, 133] width 181 height 167
drag, startPoint x: 214, startPoint y: 146, endPoint x: 214, endPoint y: 138, distance: 7.9
click at [214, 138] on p "On top of this, most environments assume that age roughly equates to knowledge.…" at bounding box center [197, 133] width 181 height 167
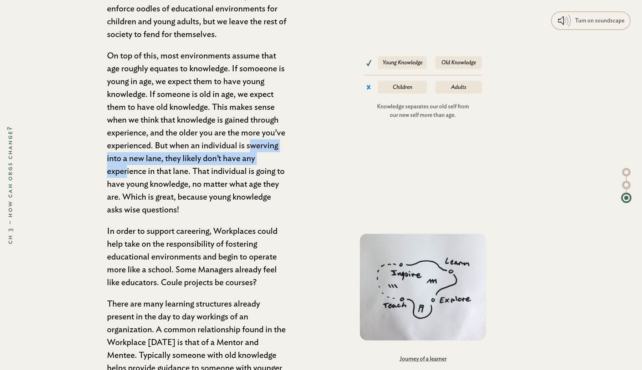
click at [214, 138] on p "On top of this, most environments assume that age roughly equates to knowledge.…" at bounding box center [197, 133] width 181 height 167
drag, startPoint x: 214, startPoint y: 138, endPoint x: 214, endPoint y: 145, distance: 6.8
click at [214, 145] on p "On top of this, most environments assume that age roughly equates to knowledge.…" at bounding box center [197, 133] width 181 height 167
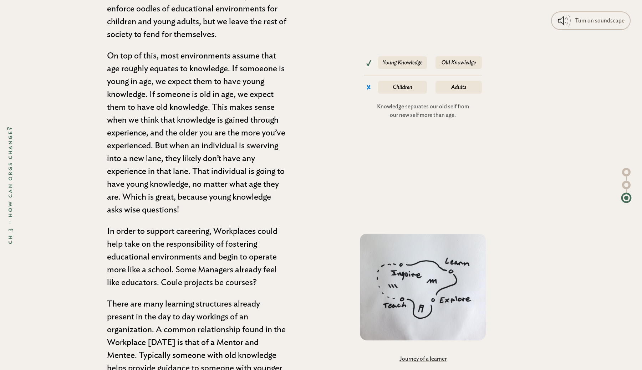
click at [152, 173] on p "On top of this, most environments assume that age roughly equates to knowledge.…" at bounding box center [197, 133] width 181 height 167
drag, startPoint x: 152, startPoint y: 173, endPoint x: 208, endPoint y: 173, distance: 56.0
click at [208, 173] on p "On top of this, most environments assume that age roughly equates to knowledge.…" at bounding box center [197, 133] width 181 height 167
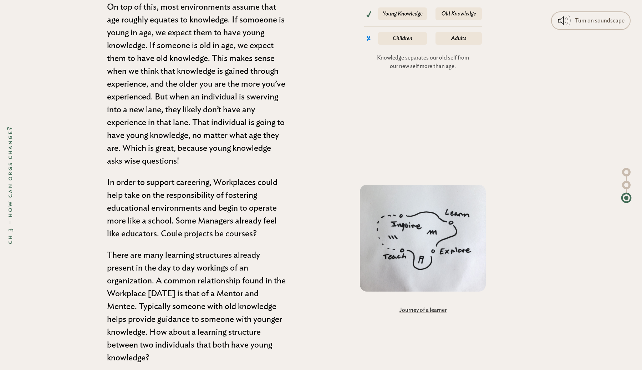
scroll to position [5715, 0]
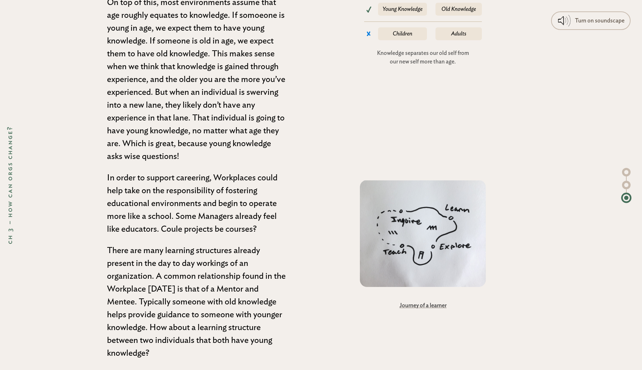
drag, startPoint x: 186, startPoint y: 136, endPoint x: 187, endPoint y: 127, distance: 9.3
click at [187, 127] on p "On top of this, most environments assume that age roughly equates to knowledge.…" at bounding box center [197, 79] width 181 height 167
drag, startPoint x: 187, startPoint y: 127, endPoint x: 186, endPoint y: 149, distance: 22.5
click at [186, 149] on p "On top of this, most environments assume that age roughly equates to knowledge.…" at bounding box center [197, 79] width 181 height 167
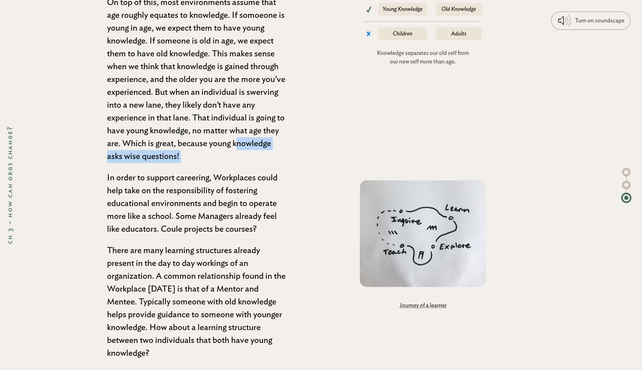
click at [186, 149] on p "On top of this, most environments assume that age roughly equates to knowledge.…" at bounding box center [197, 79] width 181 height 167
click at [156, 172] on p "In order to support careering, Workplaces could help take on the responsibility…" at bounding box center [197, 204] width 181 height 64
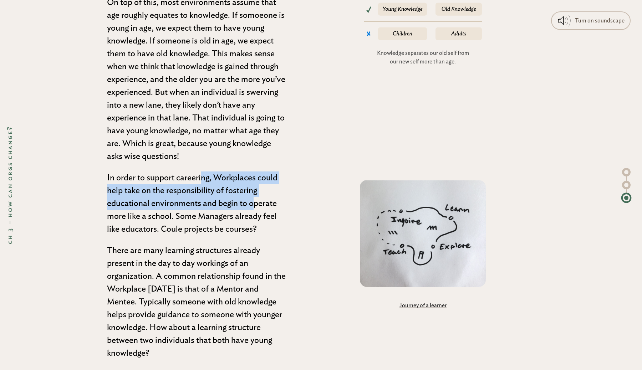
drag, startPoint x: 156, startPoint y: 165, endPoint x: 169, endPoint y: 193, distance: 30.6
click at [169, 193] on p "In order to support careering, Workplaces could help take on the responsibility…" at bounding box center [197, 204] width 181 height 64
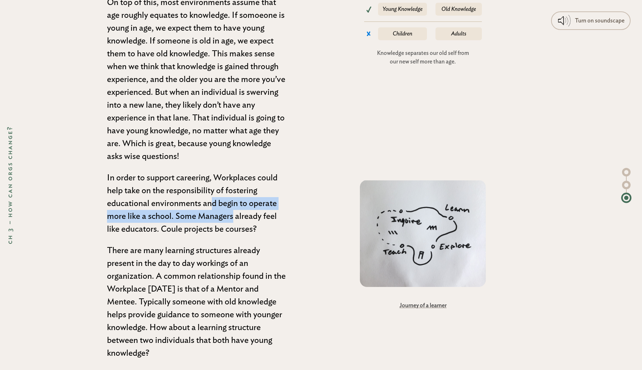
drag, startPoint x: 169, startPoint y: 193, endPoint x: 169, endPoint y: 202, distance: 9.6
click at [169, 202] on p "In order to support careering, Workplaces could help take on the responsibility…" at bounding box center [197, 204] width 181 height 64
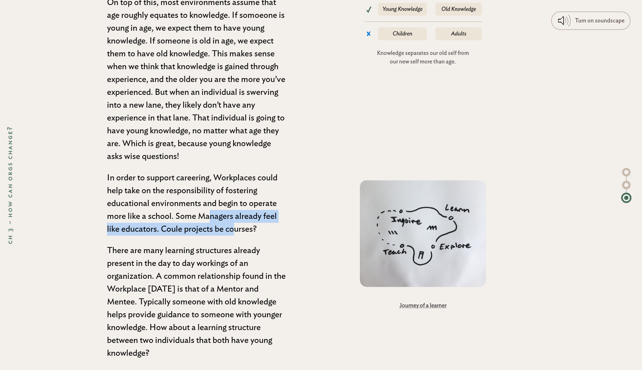
drag, startPoint x: 169, startPoint y: 202, endPoint x: 169, endPoint y: 213, distance: 11.1
click at [169, 213] on p "In order to support careering, Workplaces could help take on the responsibility…" at bounding box center [197, 204] width 181 height 64
drag, startPoint x: 169, startPoint y: 213, endPoint x: 172, endPoint y: 200, distance: 13.5
click at [172, 200] on p "In order to support careering, Workplaces could help take on the responsibility…" at bounding box center [197, 204] width 181 height 64
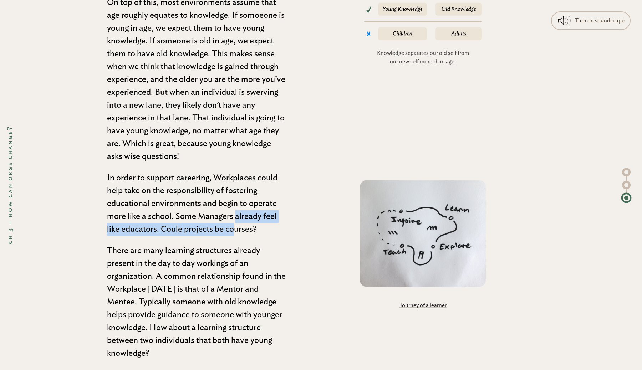
click at [172, 200] on p "In order to support careering, Workplaces could help take on the responsibility…" at bounding box center [197, 204] width 181 height 64
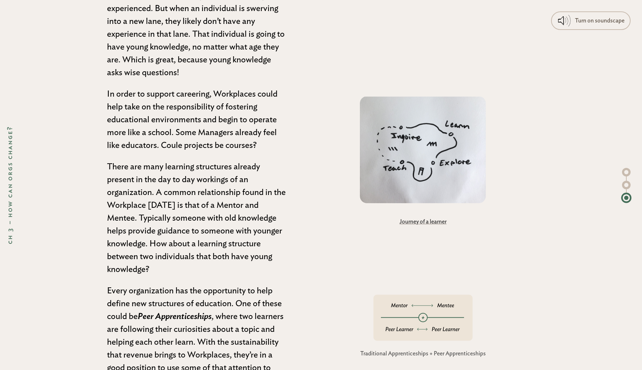
scroll to position [5868, 0]
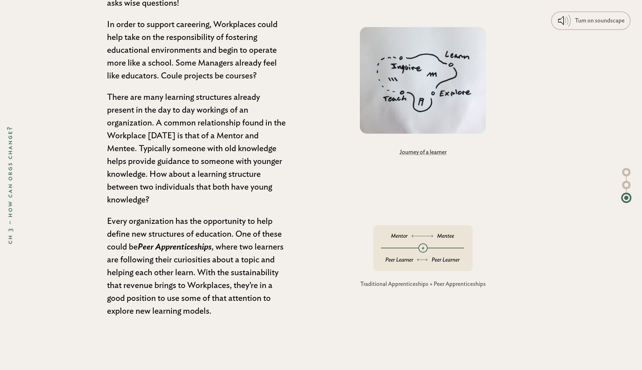
click at [180, 64] on p "In order to support careering, Workplaces could help take on the responsibility…" at bounding box center [197, 50] width 181 height 64
drag, startPoint x: 180, startPoint y: 64, endPoint x: 226, endPoint y: 65, distance: 46.0
click at [226, 65] on p "In order to support careering, Workplaces could help take on the responsibility…" at bounding box center [197, 50] width 181 height 64
click at [187, 111] on p "There are many learning structures already present in the day to day workings o…" at bounding box center [197, 149] width 181 height 116
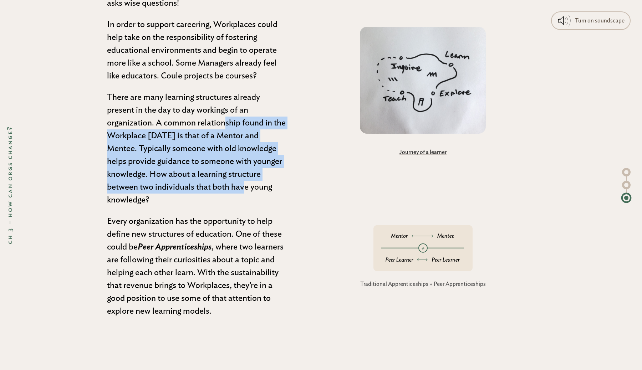
drag, startPoint x: 187, startPoint y: 111, endPoint x: 189, endPoint y: 176, distance: 64.6
click at [189, 176] on p "There are many learning structures already present in the day to day workings o…" at bounding box center [197, 149] width 181 height 116
click at [189, 174] on p "There are many learning structures already present in the day to day workings o…" at bounding box center [197, 149] width 181 height 116
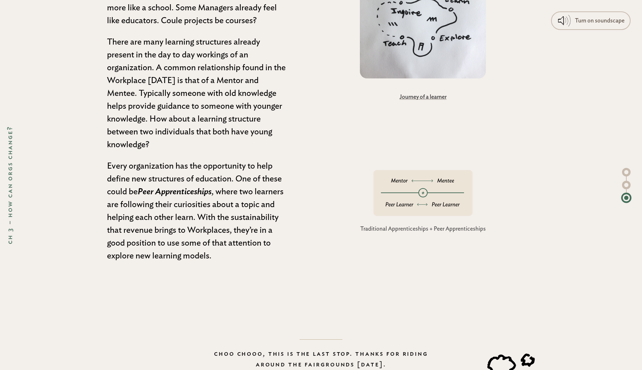
scroll to position [5924, 0]
click at [190, 159] on p "Every organization has the opportunity to help define new structures of educati…" at bounding box center [197, 210] width 181 height 103
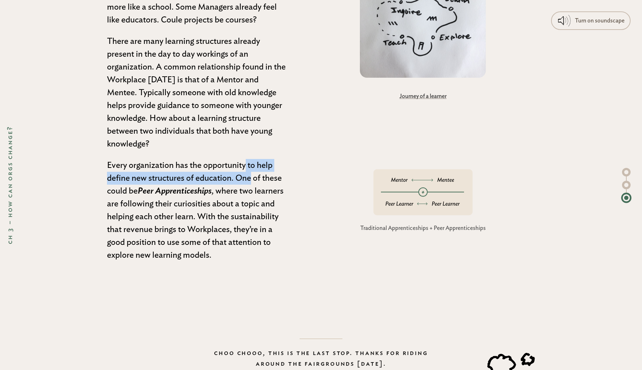
drag, startPoint x: 190, startPoint y: 155, endPoint x: 190, endPoint y: 168, distance: 13.2
click at [190, 168] on p "Every organization has the opportunity to help define new structures of educati…" at bounding box center [197, 210] width 181 height 103
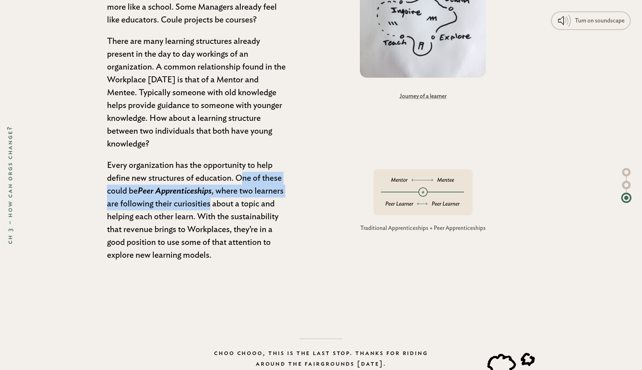
drag, startPoint x: 190, startPoint y: 168, endPoint x: 196, endPoint y: 194, distance: 26.7
click at [196, 194] on p "Every organization has the opportunity to help define new structures of educati…" at bounding box center [197, 210] width 181 height 103
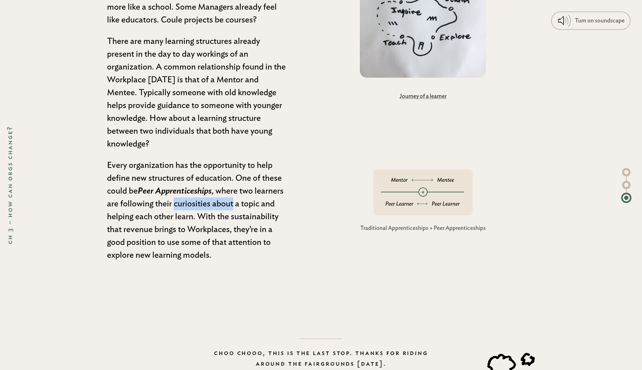
drag, startPoint x: 196, startPoint y: 194, endPoint x: 214, endPoint y: 192, distance: 18.3
click at [214, 192] on p "Every organization has the opportunity to help define new structures of educati…" at bounding box center [197, 210] width 181 height 103
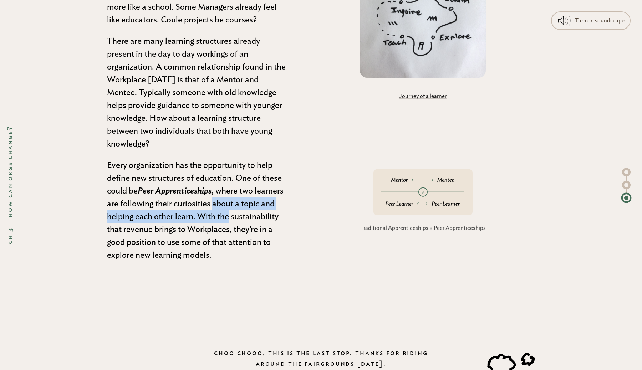
drag, startPoint x: 214, startPoint y: 192, endPoint x: 220, endPoint y: 203, distance: 12.5
click at [220, 203] on p "Every organization has the opportunity to help define new structures of educati…" at bounding box center [197, 210] width 181 height 103
drag, startPoint x: 220, startPoint y: 203, endPoint x: 205, endPoint y: 195, distance: 16.8
click at [205, 195] on p "Every organization has the opportunity to help define new structures of educati…" at bounding box center [197, 210] width 181 height 103
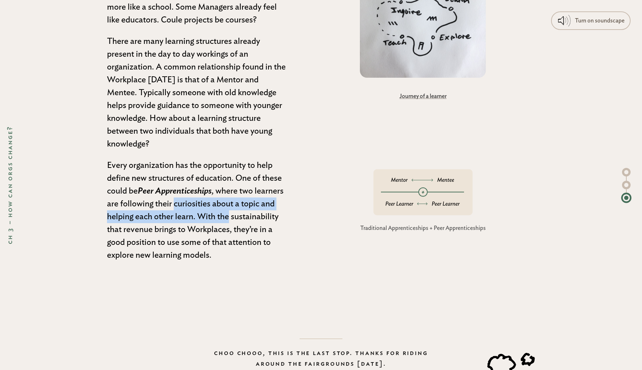
click at [205, 195] on p "Every organization has the opportunity to help define new structures of educati…" at bounding box center [197, 210] width 181 height 103
drag, startPoint x: 205, startPoint y: 195, endPoint x: 212, endPoint y: 207, distance: 12.9
click at [212, 207] on p "Every organization has the opportunity to help define new structures of educati…" at bounding box center [197, 210] width 181 height 103
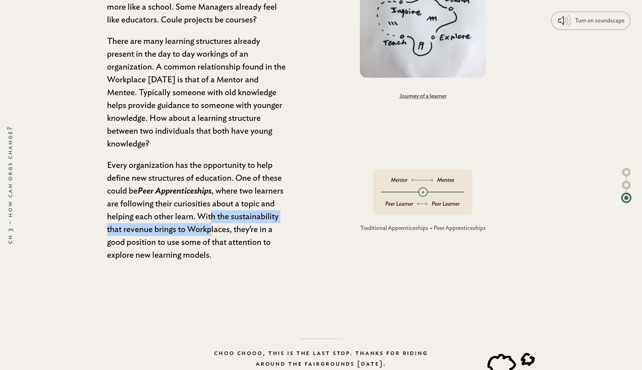
drag, startPoint x: 212, startPoint y: 207, endPoint x: 210, endPoint y: 215, distance: 8.3
click at [210, 215] on p "Every organization has the opportunity to help define new structures of educati…" at bounding box center [197, 210] width 181 height 103
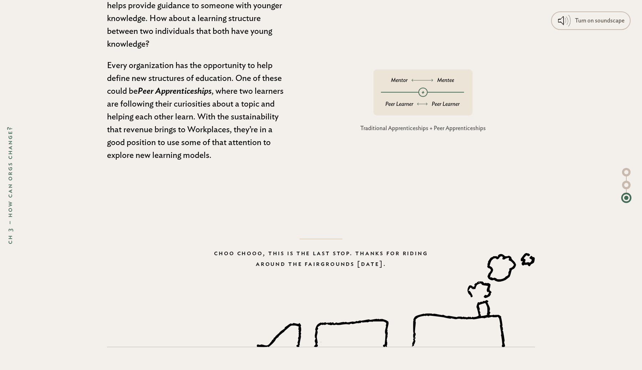
scroll to position [6028, 0]
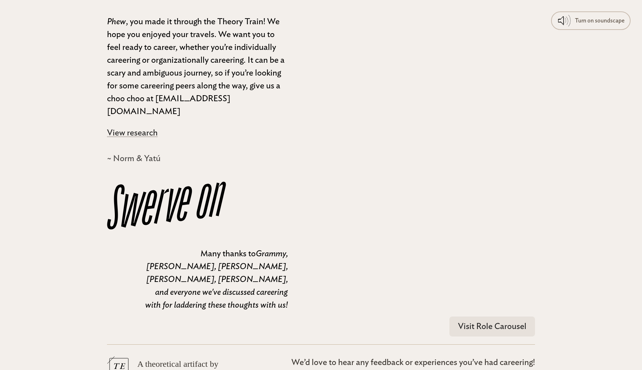
scroll to position [6385, 0]
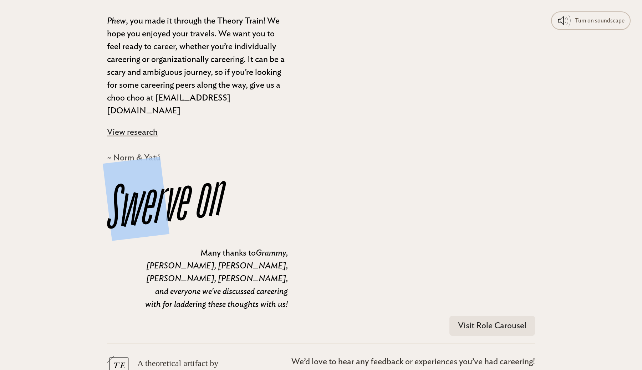
drag, startPoint x: 162, startPoint y: 189, endPoint x: 91, endPoint y: 217, distance: 76.3
click at [91, 217] on div "Phew , you made it through the Theory Train! We hope you enjoyed your travels. …" at bounding box center [321, 167] width 642 height 305
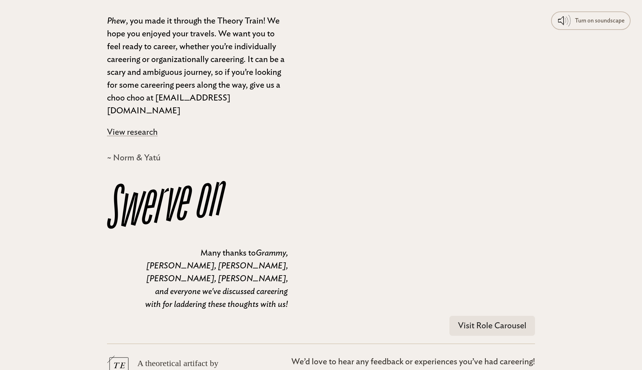
click at [91, 217] on div "Phew , you made it through the Theory Train! We hope you enjoyed your travels. …" at bounding box center [321, 167] width 642 height 305
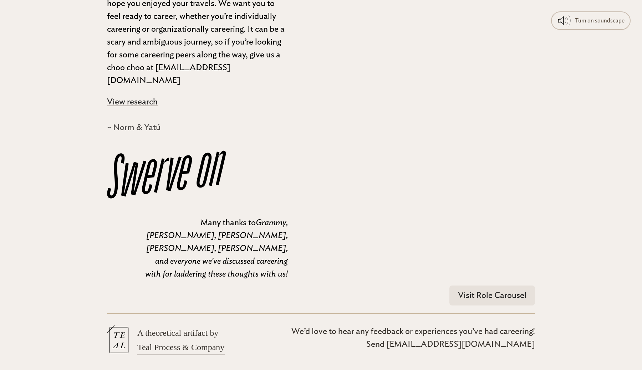
scroll to position [6430, 0]
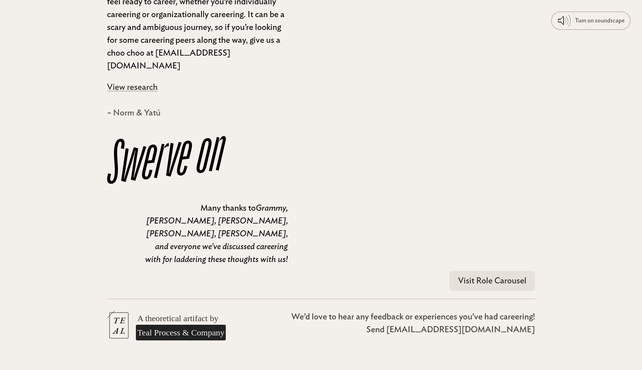
click at [184, 325] on link "Teal Process & Company" at bounding box center [181, 333] width 90 height 16
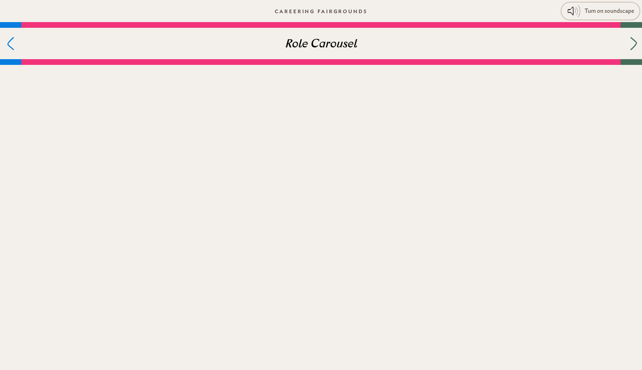
click at [631, 45] on icon at bounding box center [633, 43] width 7 height 13
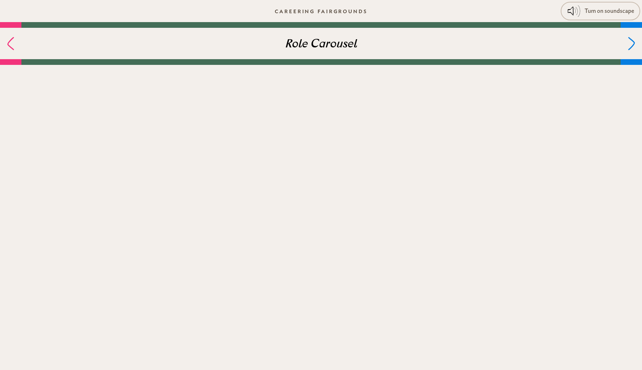
click at [320, 67] on body "Turn on soundscape "Portofino 2" by Raymond Scott Careering Fairgrounds Role Ca…" at bounding box center [321, 188] width 642 height 370
click at [11, 43] on icon at bounding box center [8, 43] width 7 height 13
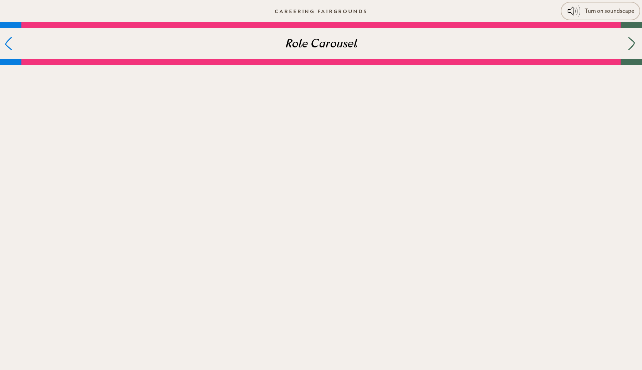
click at [14, 40] on div at bounding box center [10, 43] width 21 height 31
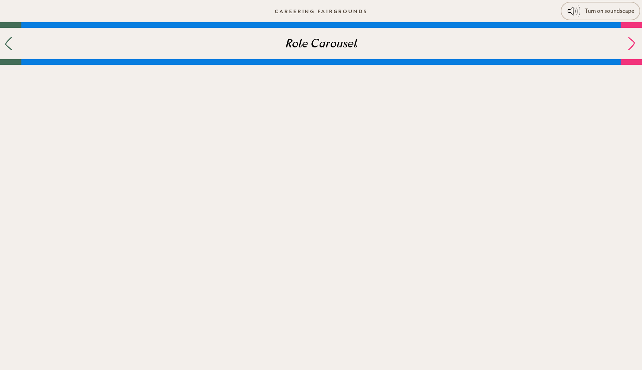
click at [14, 40] on div at bounding box center [10, 43] width 21 height 31
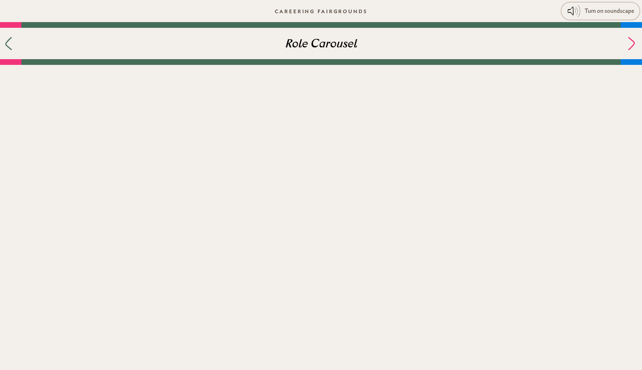
click at [14, 40] on div at bounding box center [10, 43] width 21 height 31
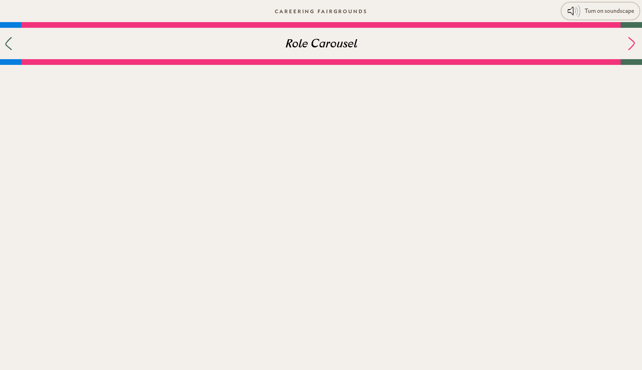
click at [14, 40] on div at bounding box center [10, 43] width 21 height 31
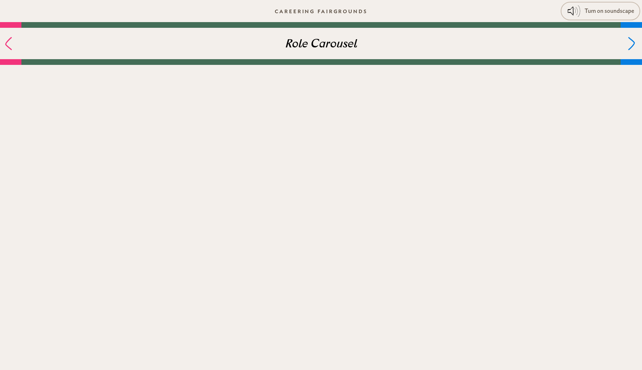
click at [14, 40] on div at bounding box center [10, 43] width 21 height 31
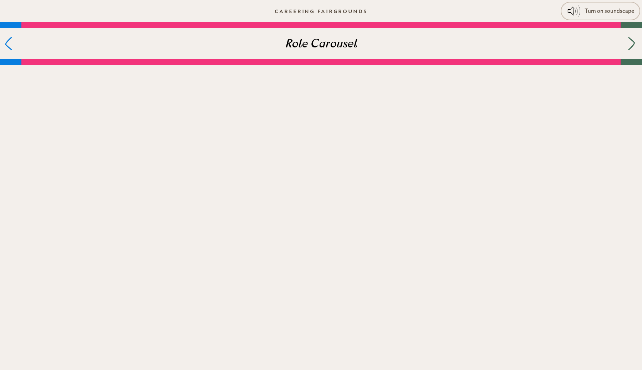
click at [14, 40] on div at bounding box center [10, 43] width 21 height 31
drag, startPoint x: 250, startPoint y: 146, endPoint x: 330, endPoint y: 255, distance: 135.7
click at [328, 254] on body "Turn on soundscape "Portofino 2" by Raymond Scott Careering Fairgrounds Role Ca…" at bounding box center [321, 188] width 642 height 370
click at [583, 10] on div "Turn on soundscape" at bounding box center [600, 11] width 68 height 13
click at [583, 10] on div "Turn off soundscape" at bounding box center [599, 11] width 69 height 13
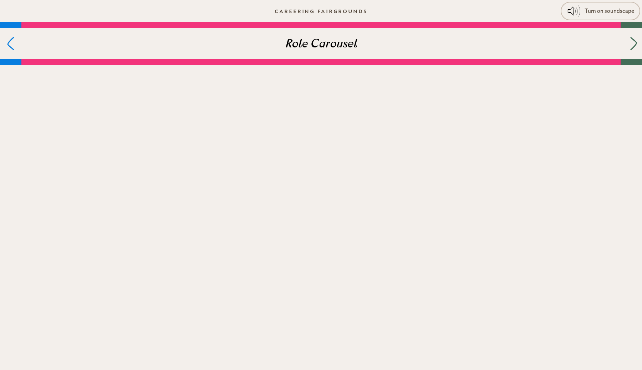
click at [635, 45] on icon at bounding box center [633, 43] width 7 height 13
